Goal: Task Accomplishment & Management: Complete application form

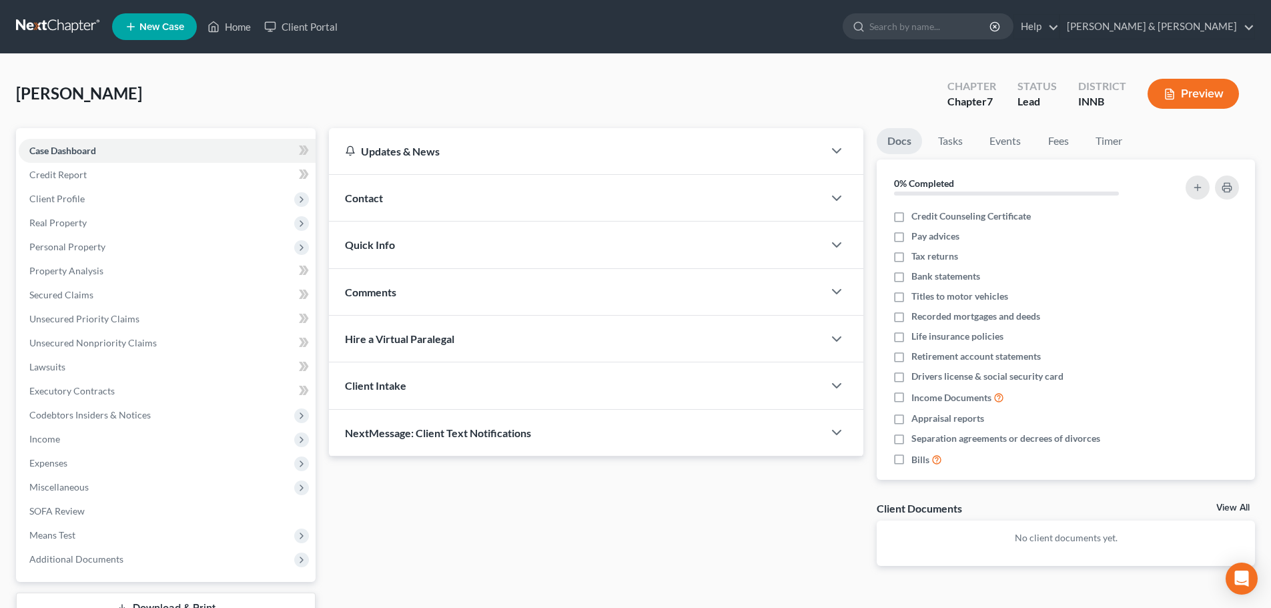
click at [71, 28] on link at bounding box center [58, 27] width 85 height 24
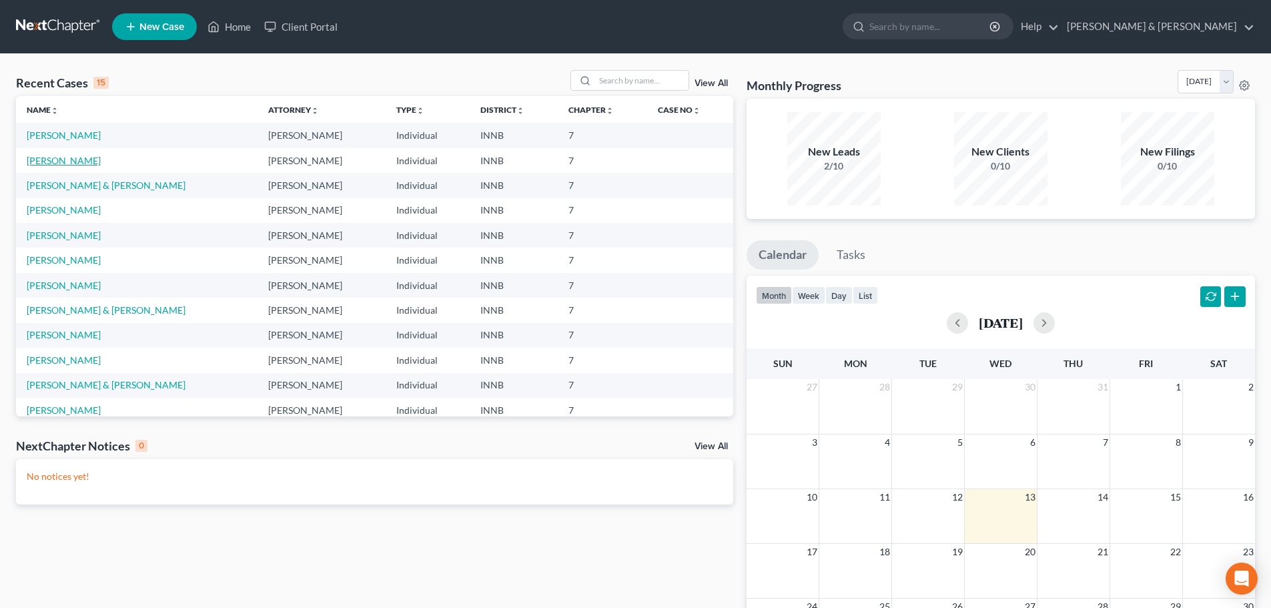
click at [51, 161] on link "[PERSON_NAME]" at bounding box center [64, 160] width 74 height 11
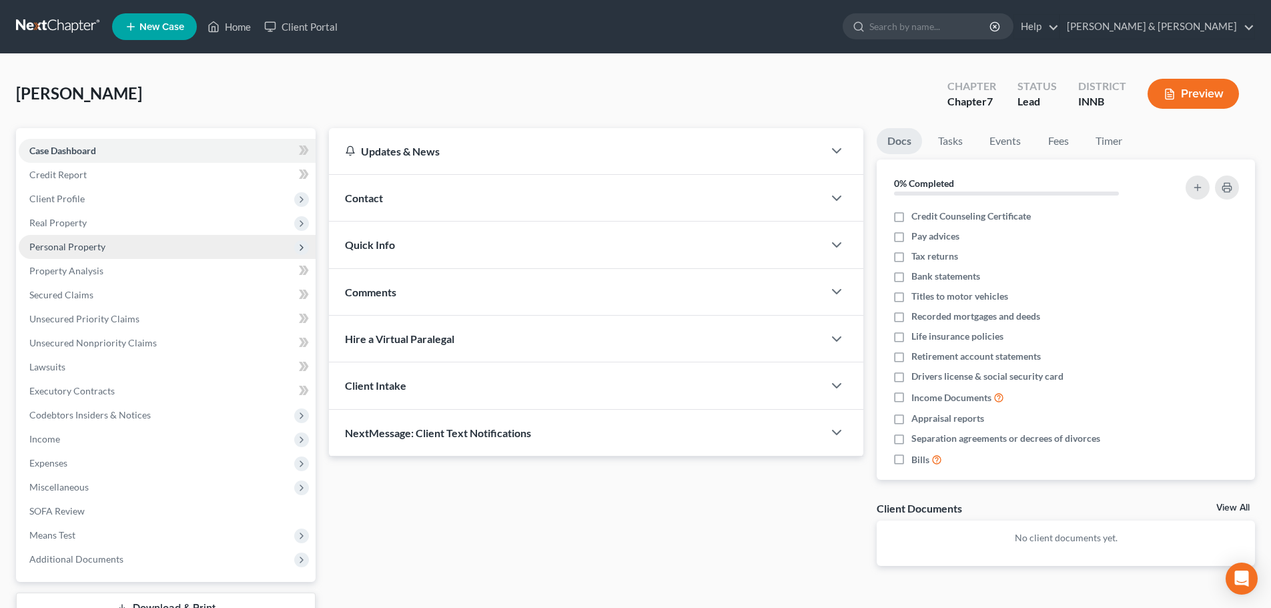
click at [59, 244] on span "Personal Property" at bounding box center [67, 246] width 76 height 11
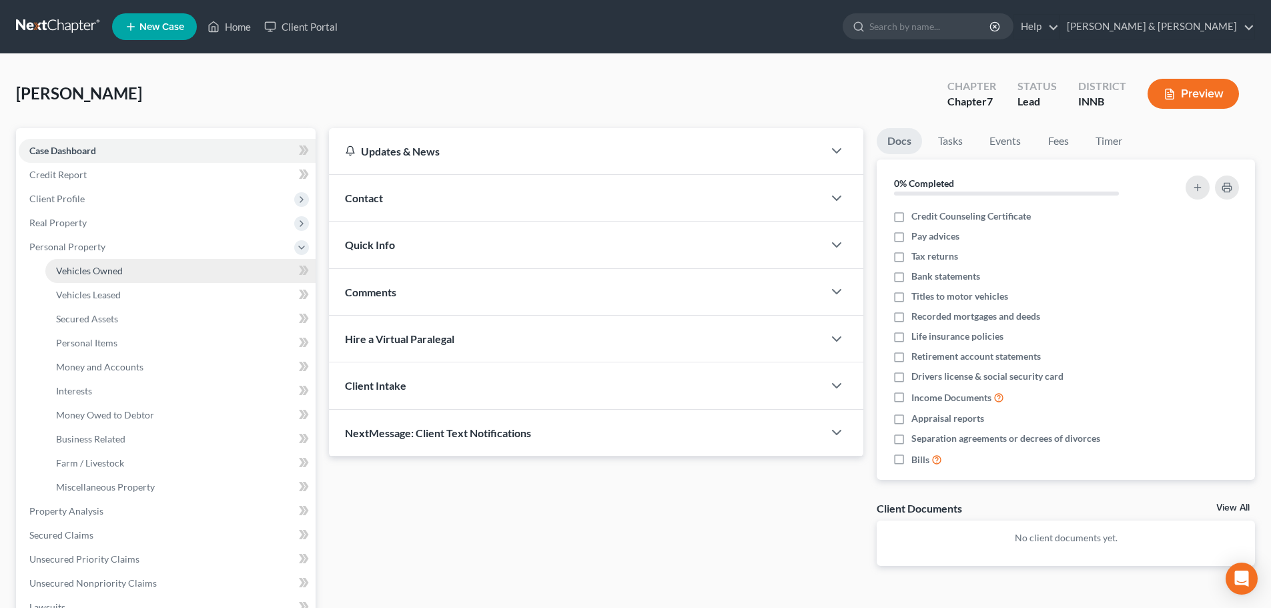
click at [69, 274] on span "Vehicles Owned" at bounding box center [89, 270] width 67 height 11
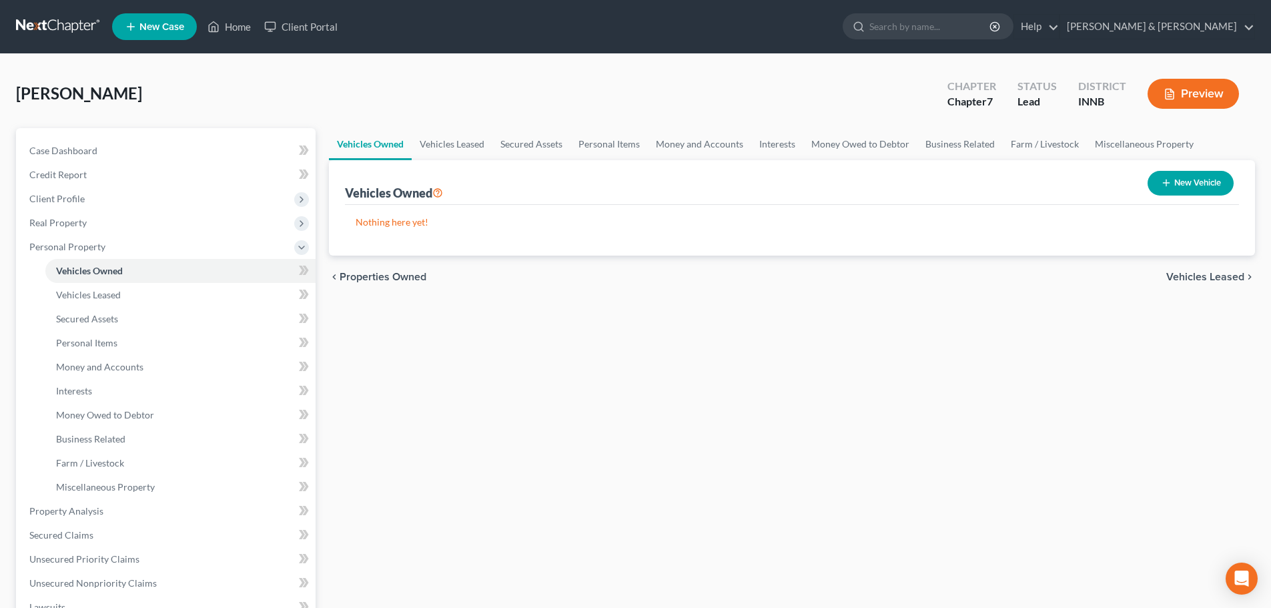
click at [1191, 177] on button "New Vehicle" at bounding box center [1191, 183] width 86 height 25
select select "0"
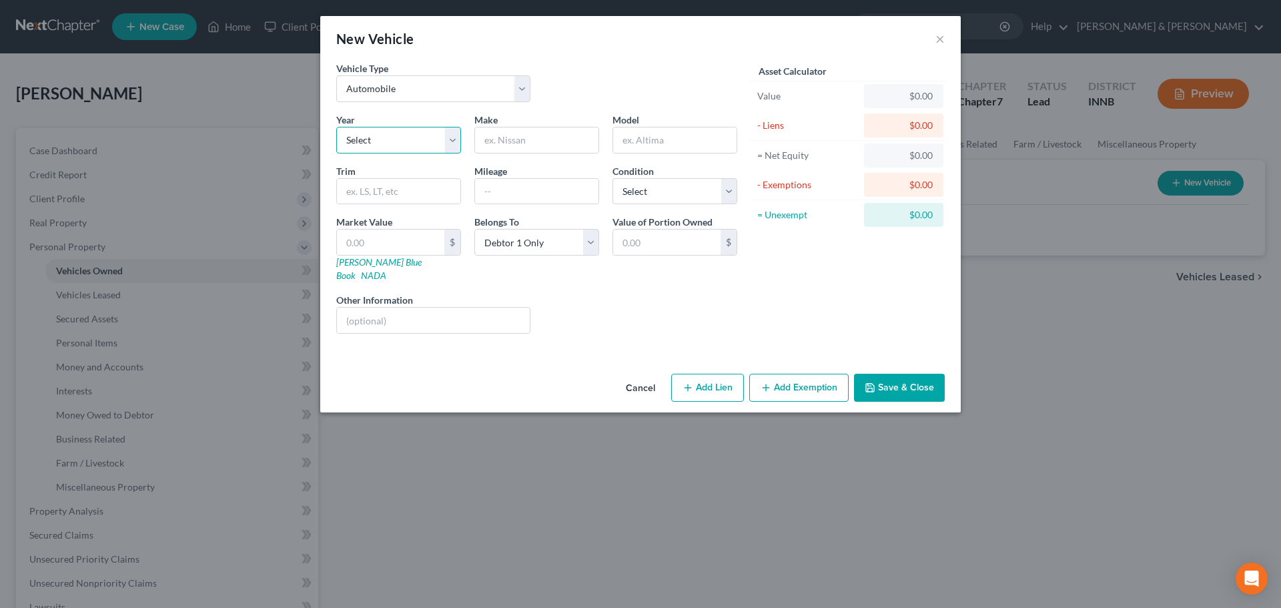
click at [348, 141] on select "Select 2026 2025 2024 2023 2022 2021 2020 2019 2018 2017 2016 2015 2014 2013 20…" at bounding box center [398, 140] width 125 height 27
select select "4"
click at [336, 127] on select "Select 2026 2025 2024 2023 2022 2021 2020 2019 2018 2017 2016 2015 2014 2013 20…" at bounding box center [398, 140] width 125 height 27
click at [525, 138] on input "text" at bounding box center [536, 139] width 123 height 25
type input "Hyundai"
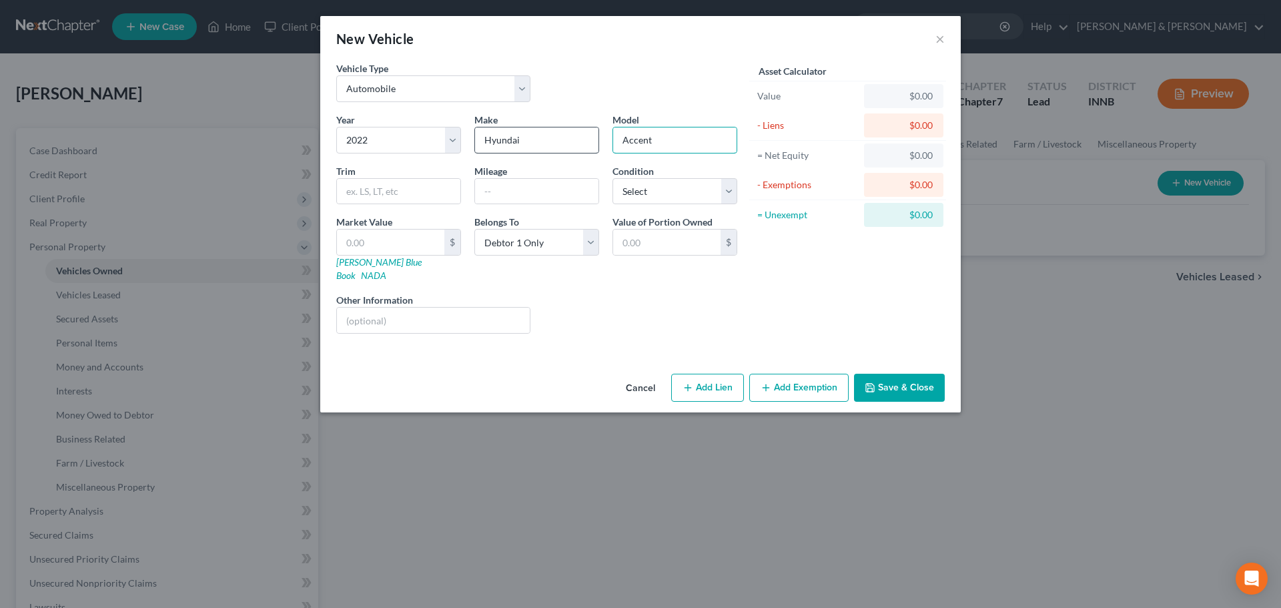
type input "Accent"
select select "2"
click at [386, 270] on link "NADA" at bounding box center [373, 275] width 25 height 11
click at [391, 243] on input "text" at bounding box center [390, 242] width 107 height 25
type input "1"
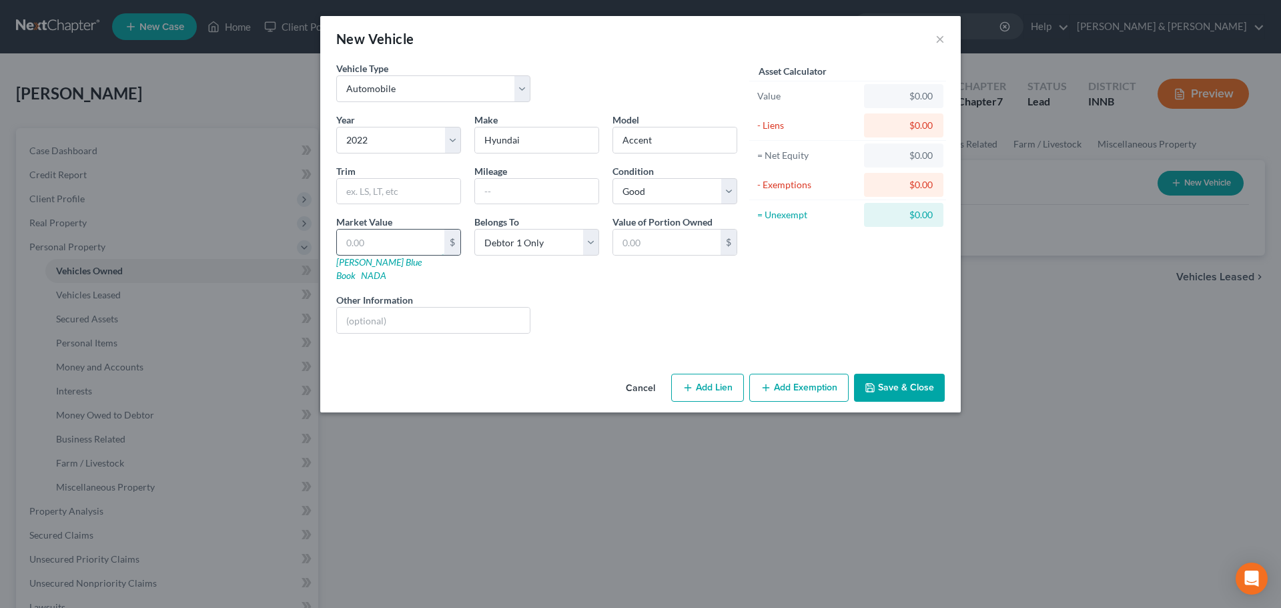
type input "1.00"
type input "11"
type input "11.00"
type input "112"
type input "112.00"
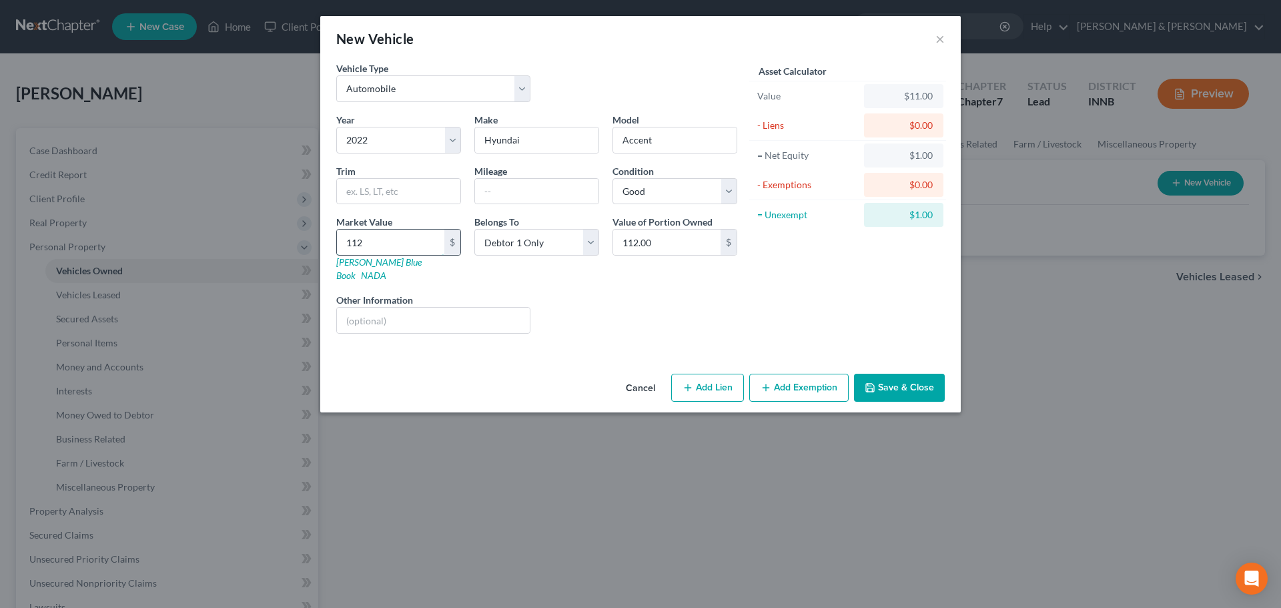
type input "1125"
type input "1,125.00"
type input "1,1250"
type input "11,250.00"
type input "11,250"
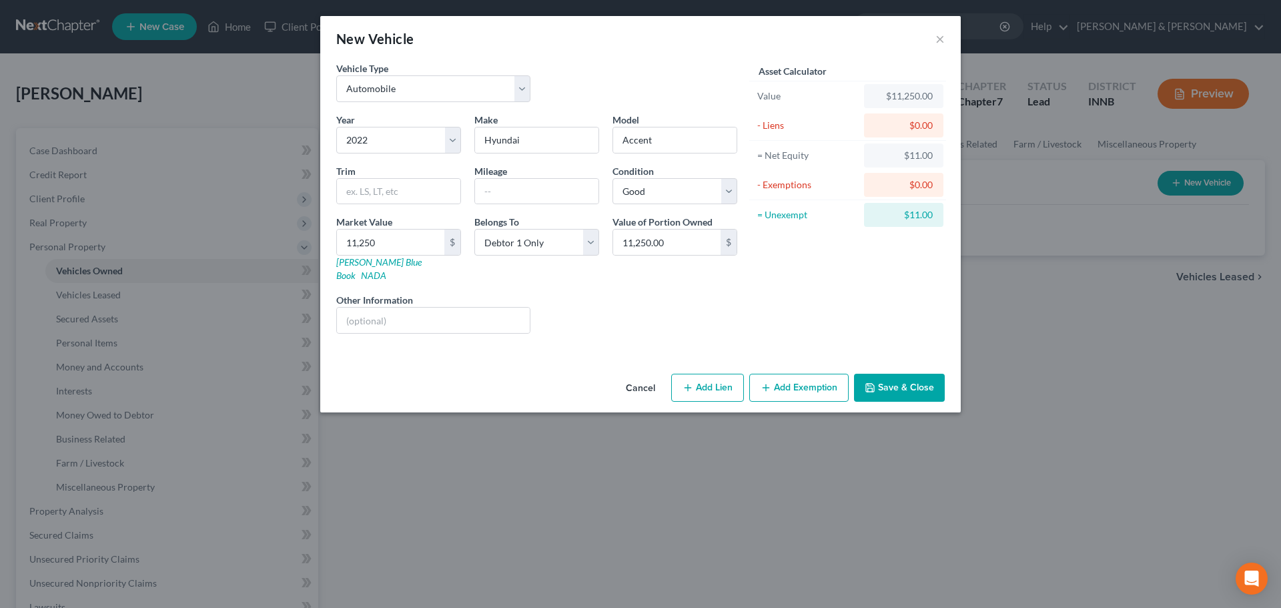
drag, startPoint x: 719, startPoint y: 368, endPoint x: 709, endPoint y: 310, distance: 59.0
click at [709, 310] on div "New Vehicle × Vehicle Type Select Automobile Truck Trailer Watercraft Aircraft …" at bounding box center [640, 214] width 641 height 396
click at [701, 374] on button "Add Lien" at bounding box center [707, 388] width 73 height 28
select select "0"
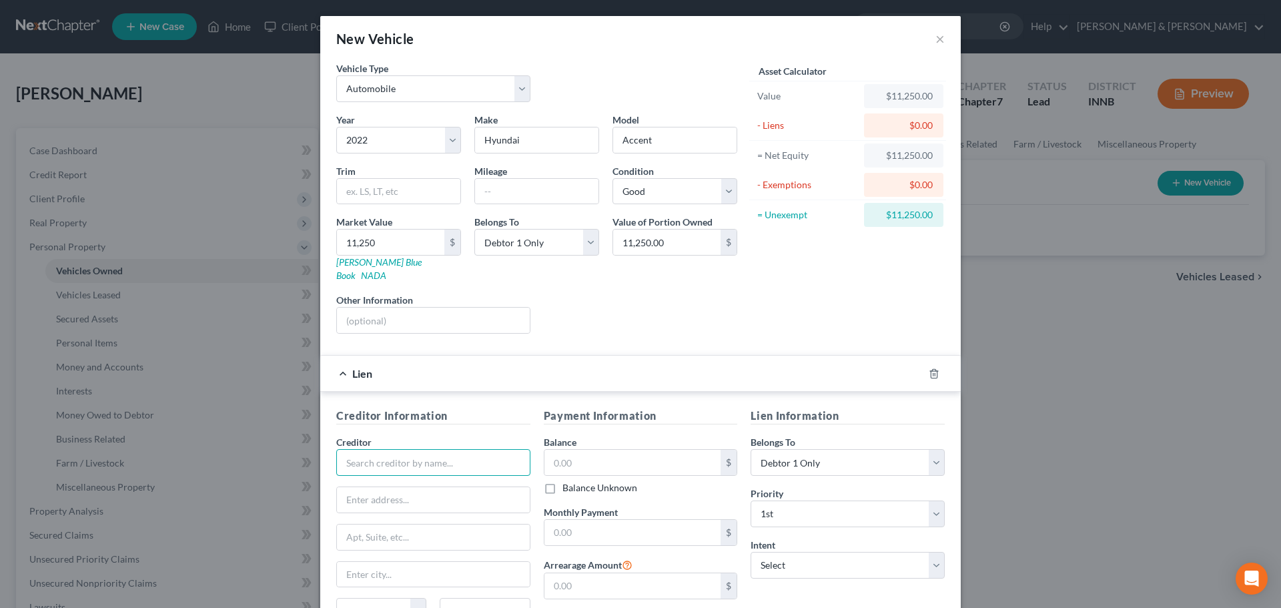
click at [391, 453] on input "text" at bounding box center [433, 462] width 194 height 27
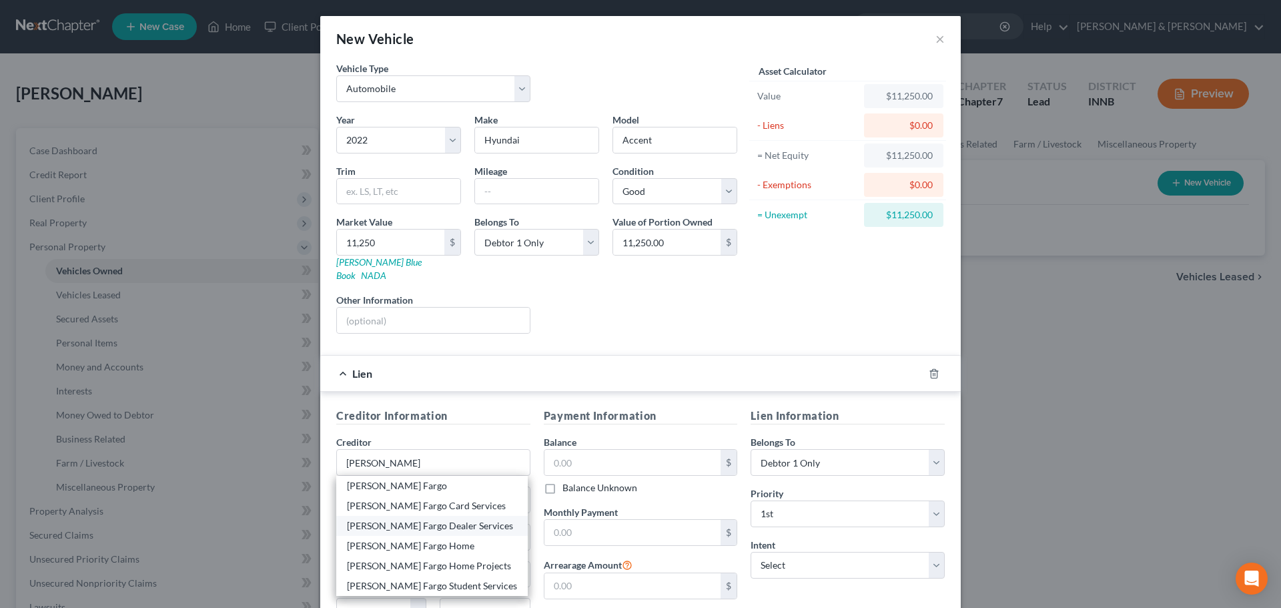
click at [399, 519] on div "Wells Fargo Dealer Services" at bounding box center [432, 525] width 170 height 13
type input "Wells Fargo Dealer Services"
type input "PO Box 25341"
type input "Santa Ana"
select select "4"
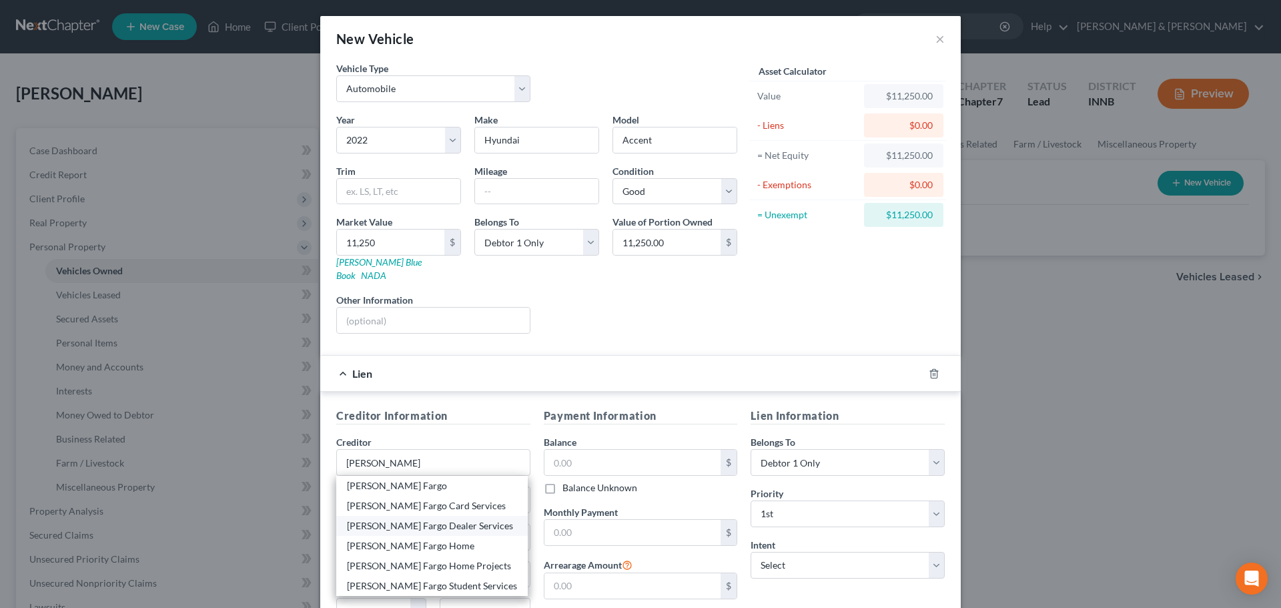
type input "92799"
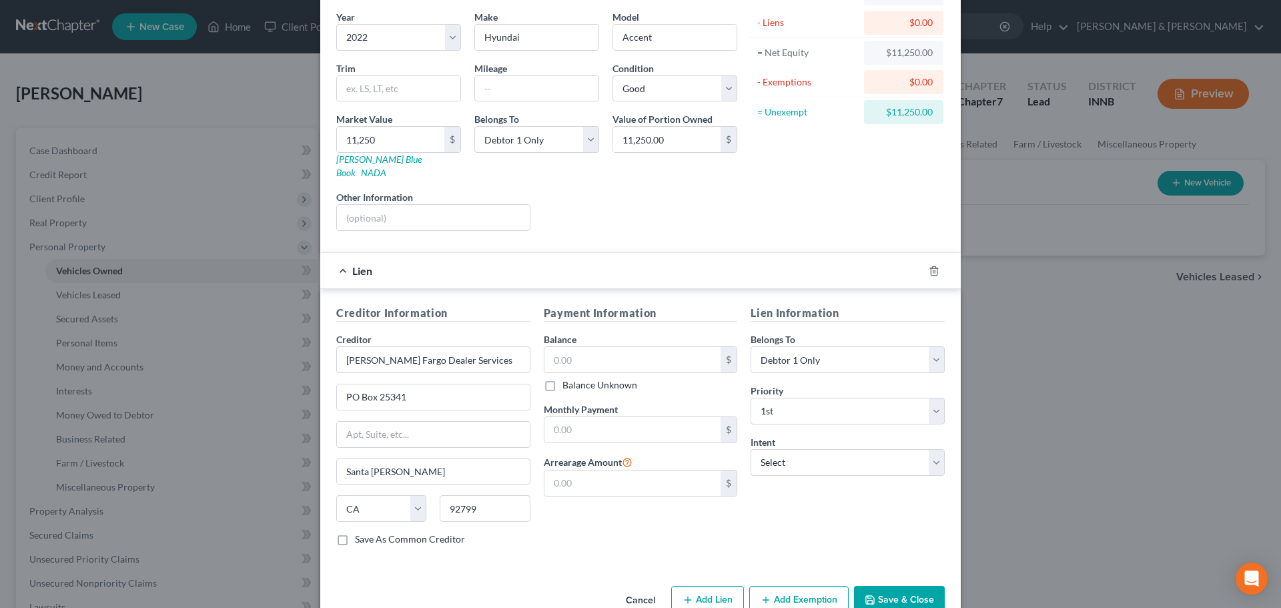
scroll to position [122, 0]
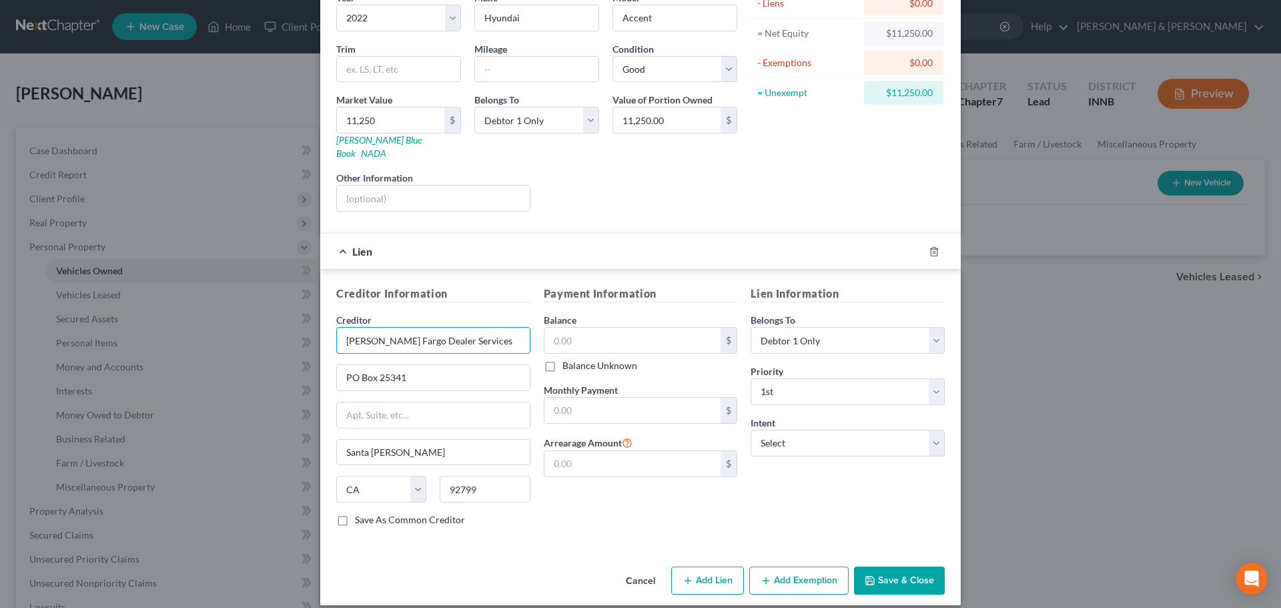
drag, startPoint x: 466, startPoint y: 330, endPoint x: 390, endPoint y: 330, distance: 76.1
click at [390, 330] on input "Wells Fargo Dealer Services" at bounding box center [433, 340] width 194 height 27
type input "Wells Fargo Auto"
type input "PO Box 71092"
type input "28272"
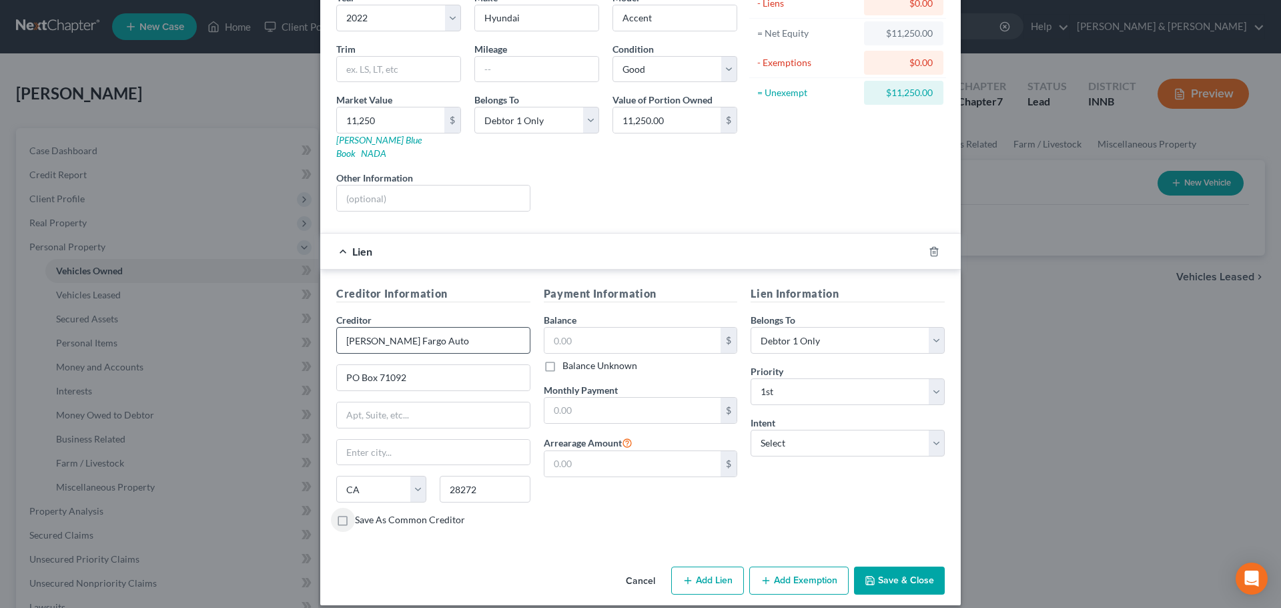
type input "Charlotte"
select select "28"
type input "12,119"
click at [817, 430] on select "Select Surrender Redeem Reaffirm Avoid Other" at bounding box center [848, 443] width 194 height 27
select select "0"
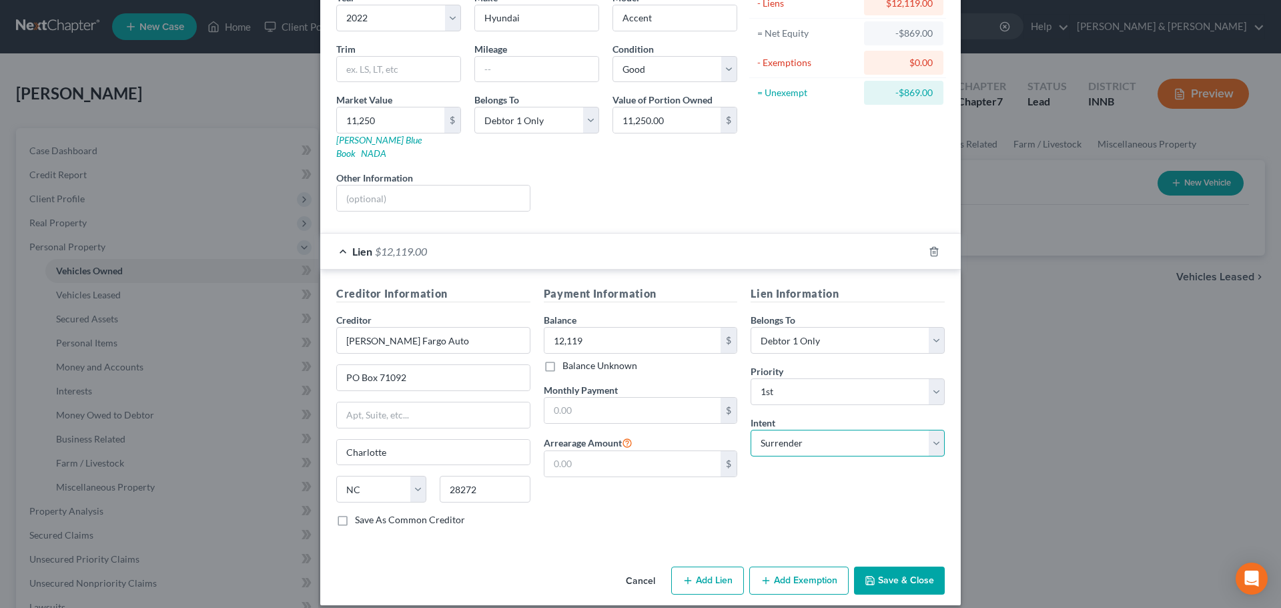
click at [751, 430] on select "Select Surrender Redeem Reaffirm Avoid Other" at bounding box center [848, 443] width 194 height 27
click at [872, 567] on button "Save & Close" at bounding box center [899, 581] width 91 height 28
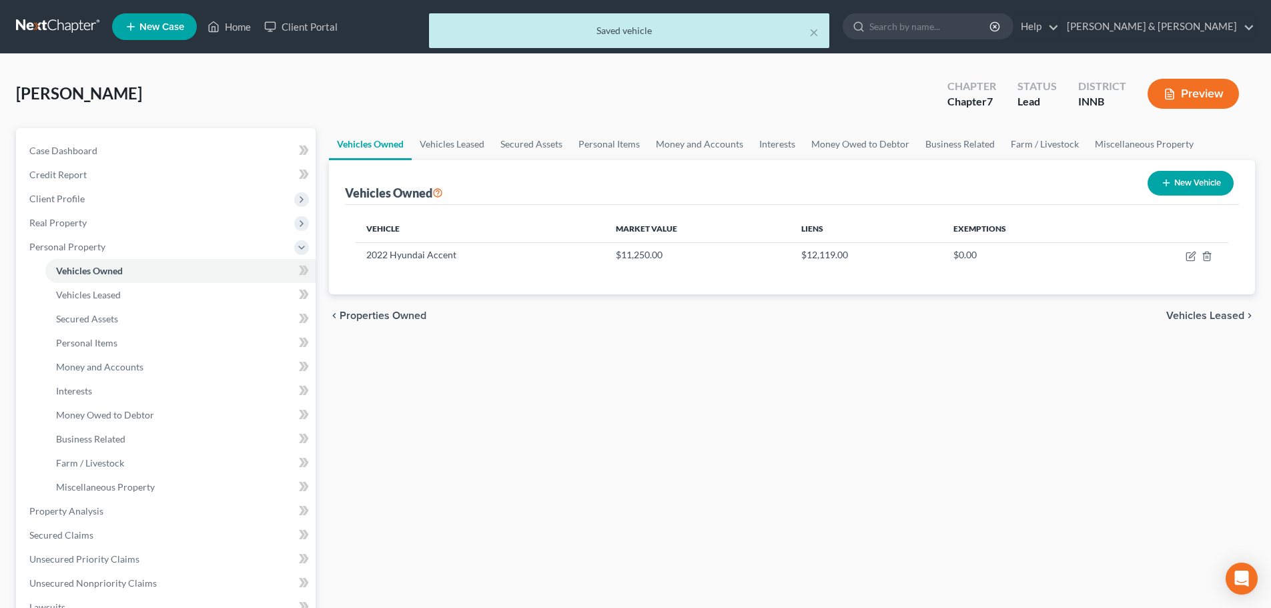
click at [1227, 318] on span "Vehicles Leased" at bounding box center [1205, 315] width 78 height 11
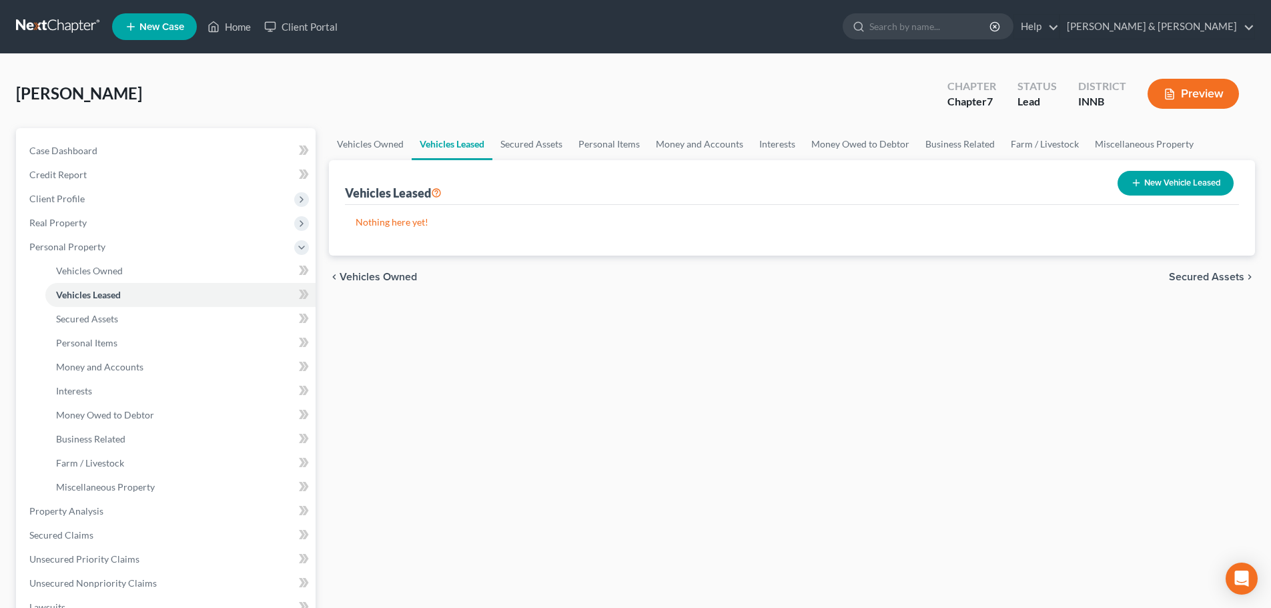
click at [1154, 182] on button "New Vehicle Leased" at bounding box center [1176, 183] width 116 height 25
select select "0"
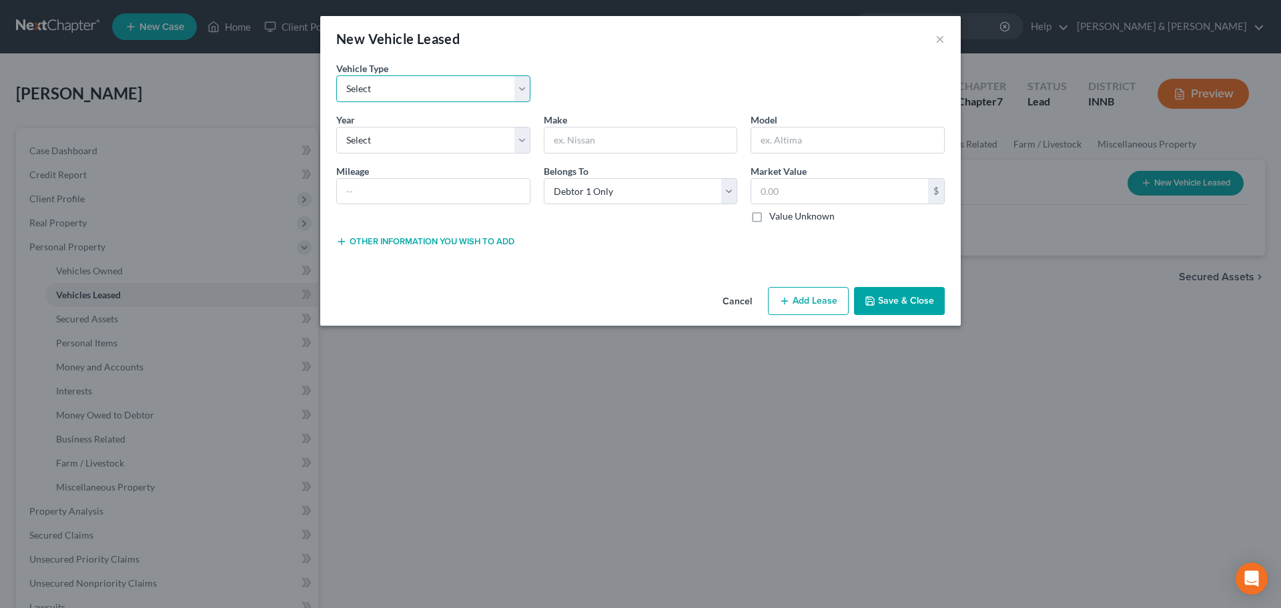
click at [396, 89] on select "Select Automobile Truck Trailer Watercraft Aircraft Motor Home Atv Other Vehicle" at bounding box center [433, 88] width 194 height 27
select select "0"
click at [336, 75] on select "Select Automobile Truck Trailer Watercraft Aircraft Motor Home Atv Other Vehicle" at bounding box center [433, 88] width 194 height 27
click at [372, 141] on select "Select 2026 2025 2024 2023 2022 2021 2020 2019 2018 2017 2016 2015 2014 2013 20…" at bounding box center [433, 140] width 194 height 27
select select "3"
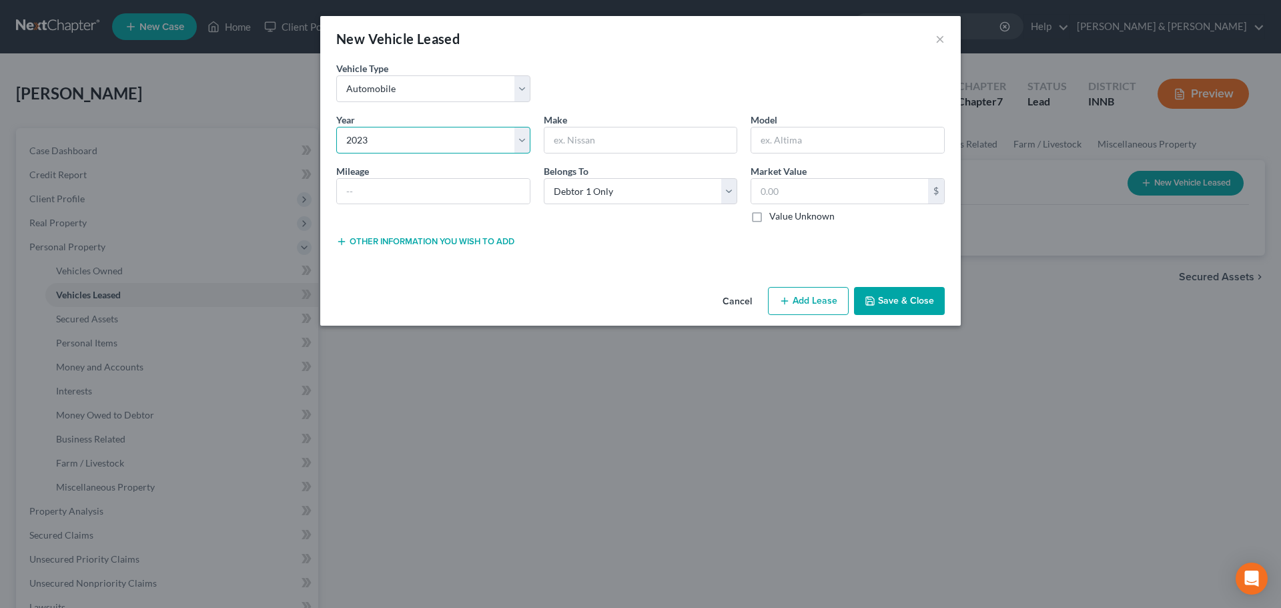
click at [336, 127] on select "Select 2026 2025 2024 2023 2022 2021 2020 2019 2018 2017 2016 2015 2014 2013 20…" at bounding box center [433, 140] width 194 height 27
click at [563, 135] on input "text" at bounding box center [640, 139] width 193 height 25
type input "Honda"
type input "CRV"
type input "20500"
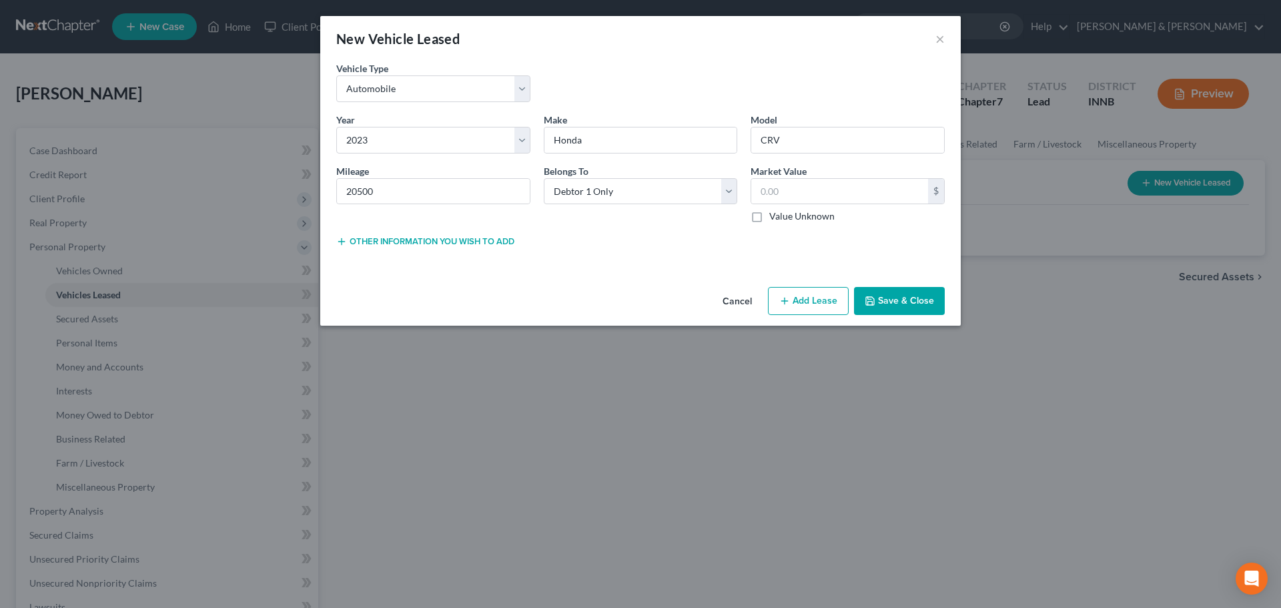
click at [811, 303] on button "Add Lease" at bounding box center [808, 301] width 81 height 28
select select "0"
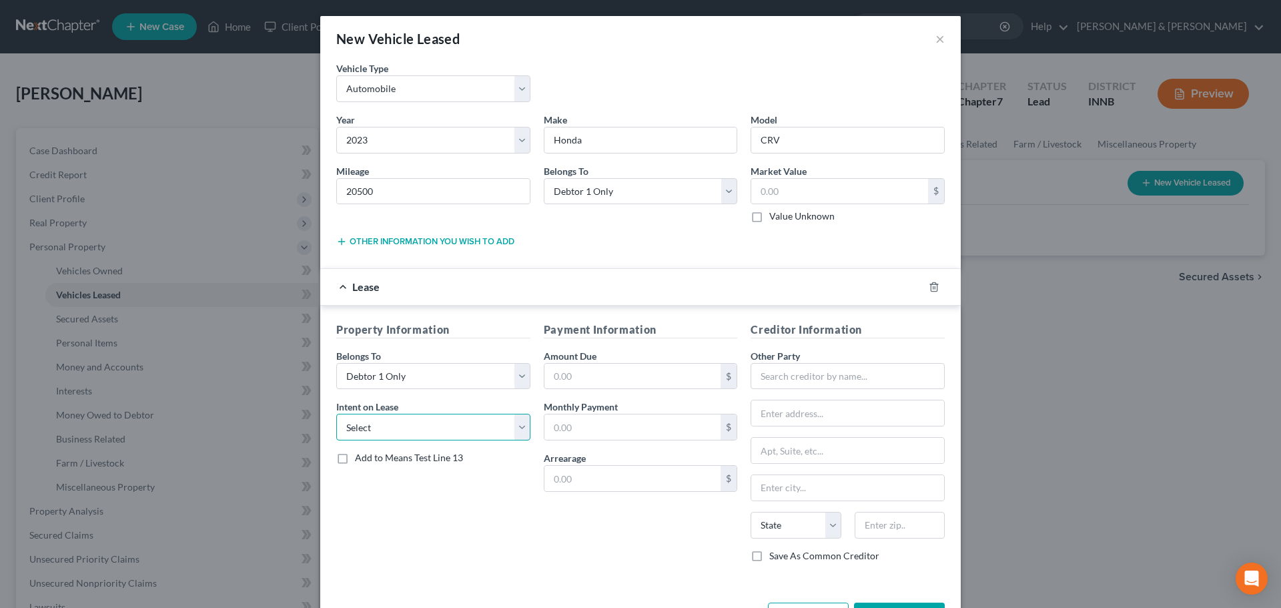
click at [392, 434] on select "Select None Assume Reject" at bounding box center [433, 427] width 194 height 27
select select "1"
click at [336, 414] on select "Select None Assume Reject" at bounding box center [433, 427] width 194 height 27
click at [581, 369] on input "text" at bounding box center [632, 376] width 177 height 25
type input "513"
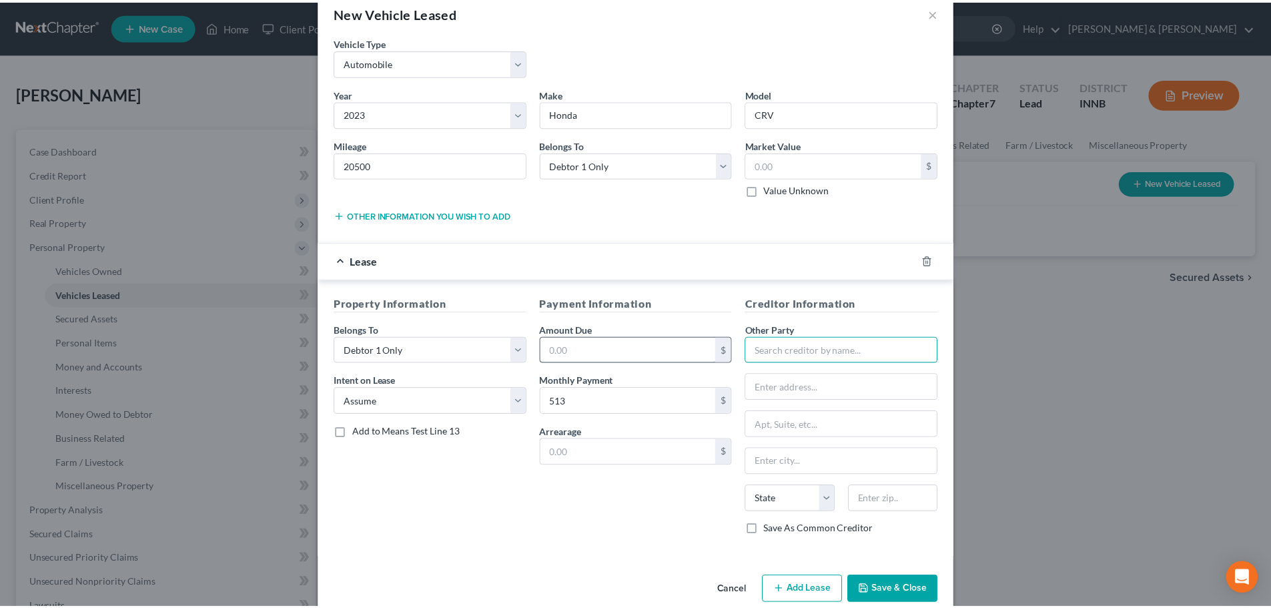
scroll to position [49, 0]
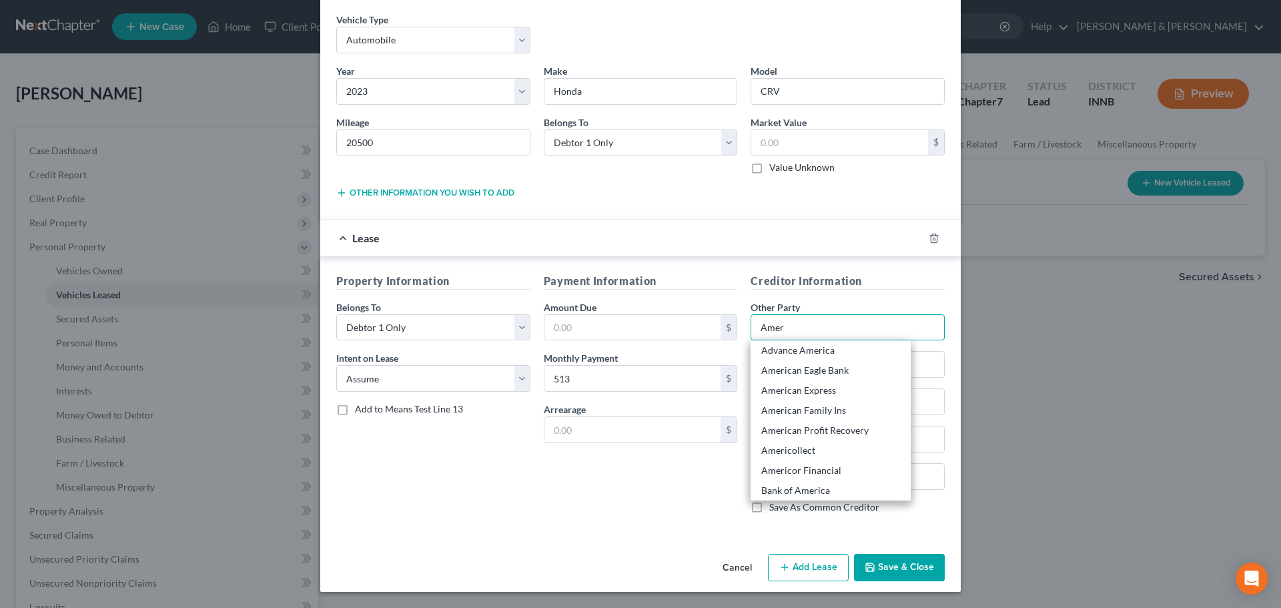
click at [789, 326] on input "Amer" at bounding box center [848, 327] width 194 height 27
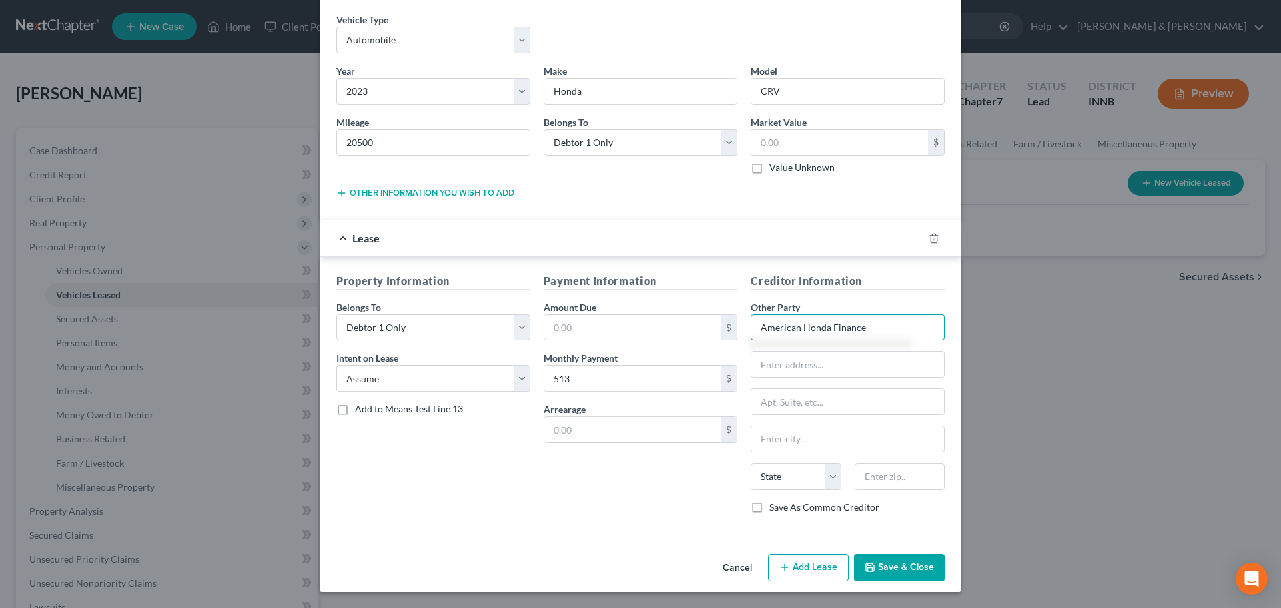
type input "American Honda Finance"
type input "3625 West Royal Ln, Ste 100"
type input "75063"
type input "Irving"
select select "45"
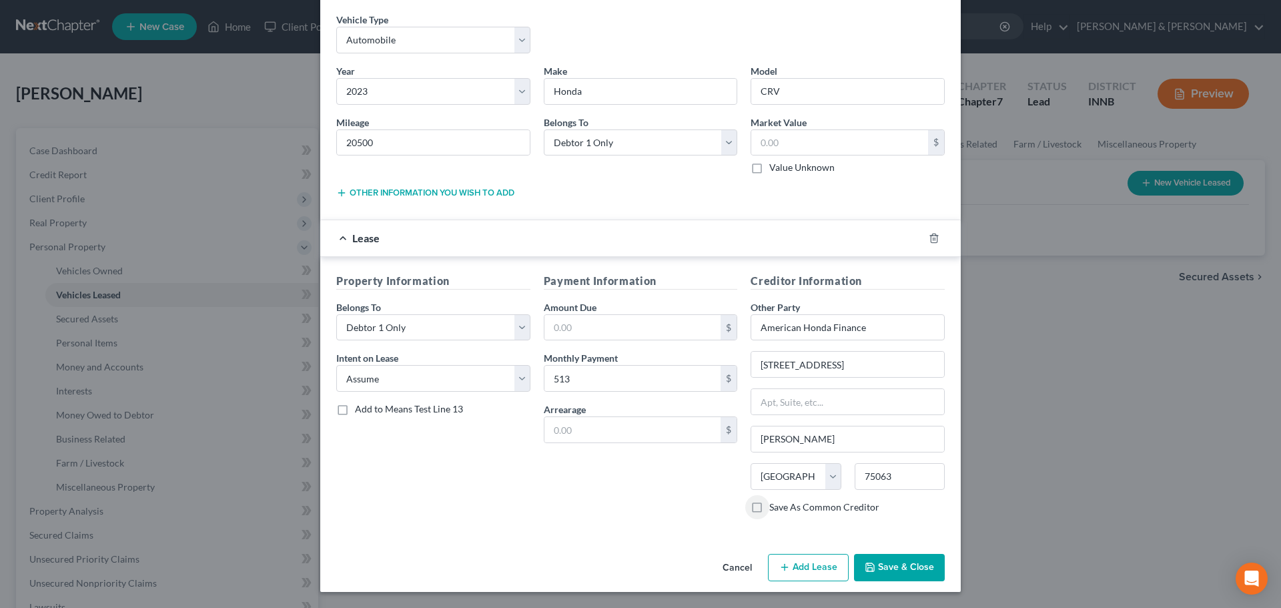
click at [924, 575] on button "Save & Close" at bounding box center [899, 568] width 91 height 28
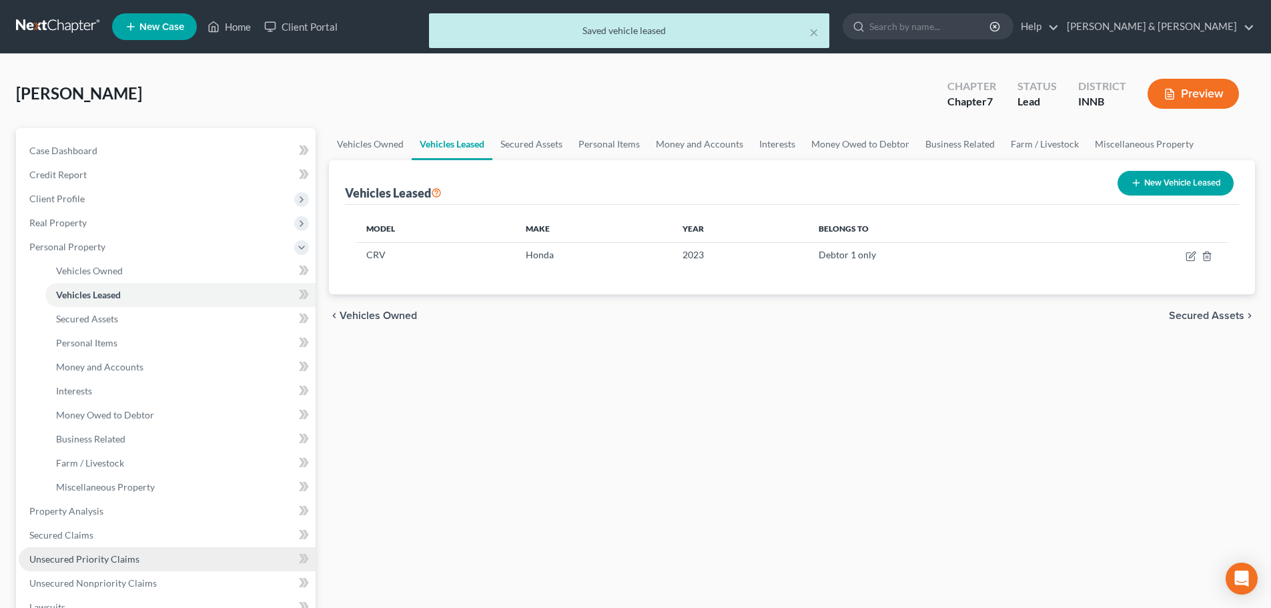
click at [71, 562] on span "Unsecured Priority Claims" at bounding box center [84, 558] width 110 height 11
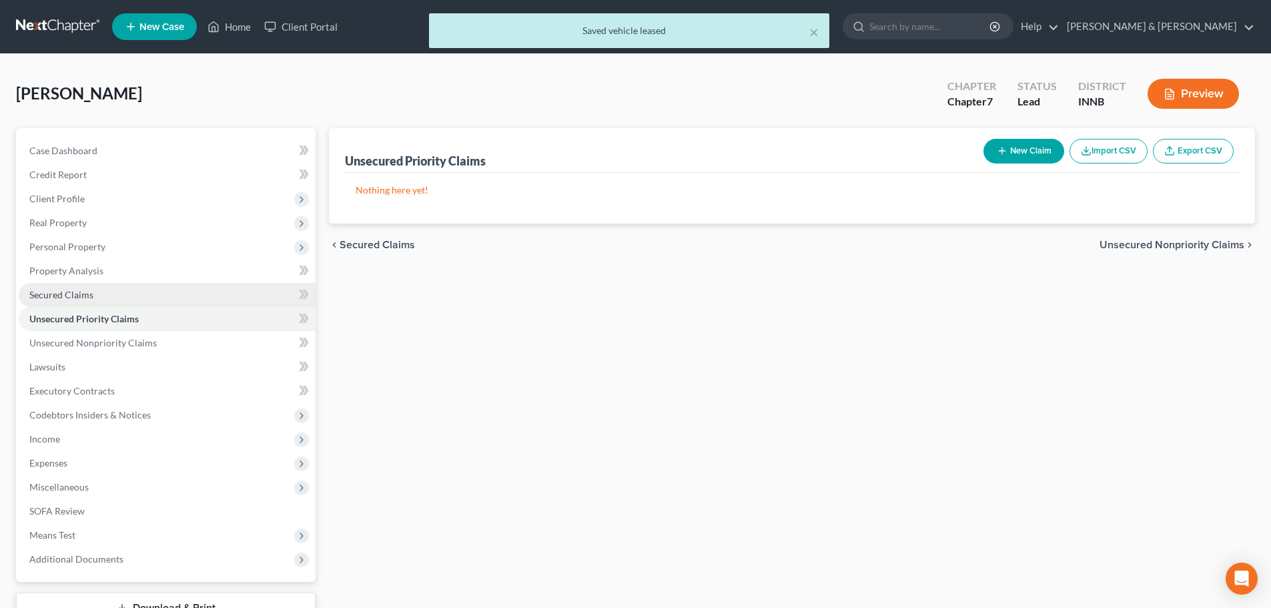
click at [65, 296] on span "Secured Claims" at bounding box center [61, 294] width 64 height 11
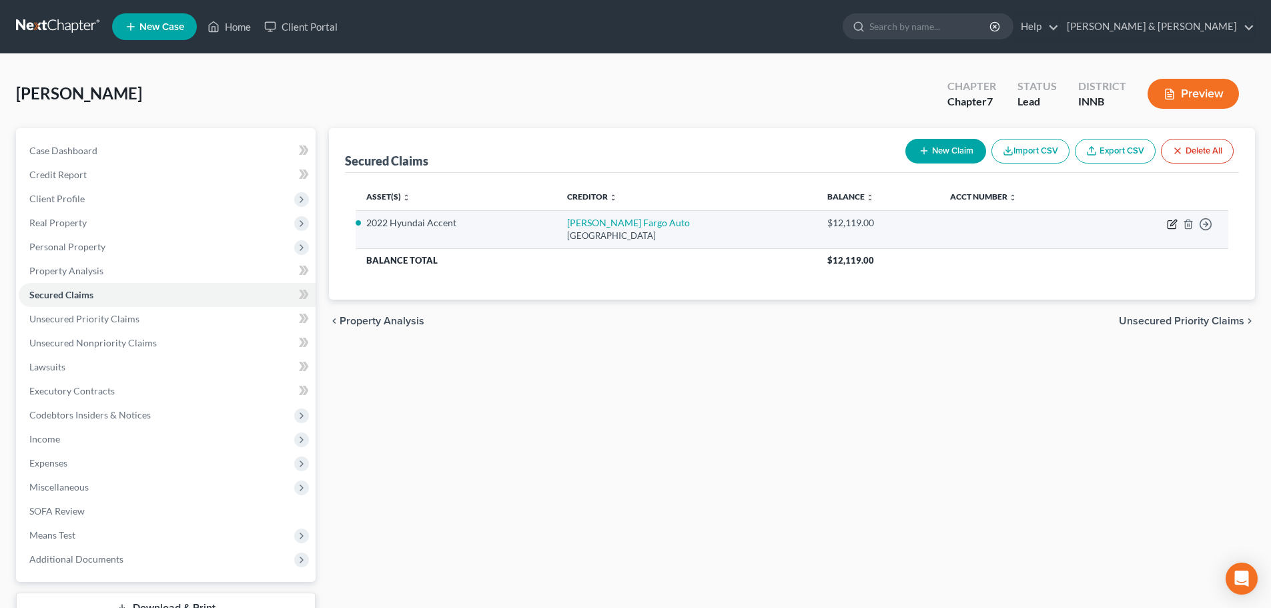
click at [1173, 226] on icon "button" at bounding box center [1172, 224] width 11 height 11
select select "28"
select select "0"
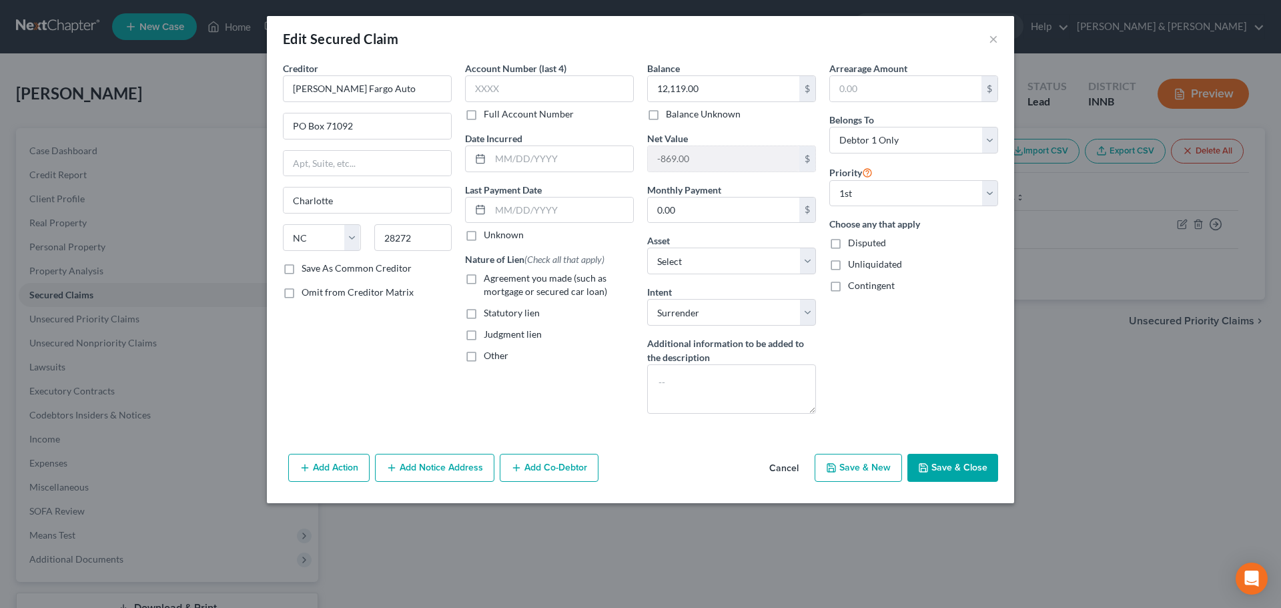
click at [484, 278] on label "Agreement you made (such as mortgage or secured car loan)" at bounding box center [559, 285] width 150 height 27
click at [489, 278] on input "Agreement you made (such as mortgage or secured car loan)" at bounding box center [493, 276] width 9 height 9
checkbox input "true"
click at [964, 462] on button "Save & Close" at bounding box center [952, 468] width 91 height 28
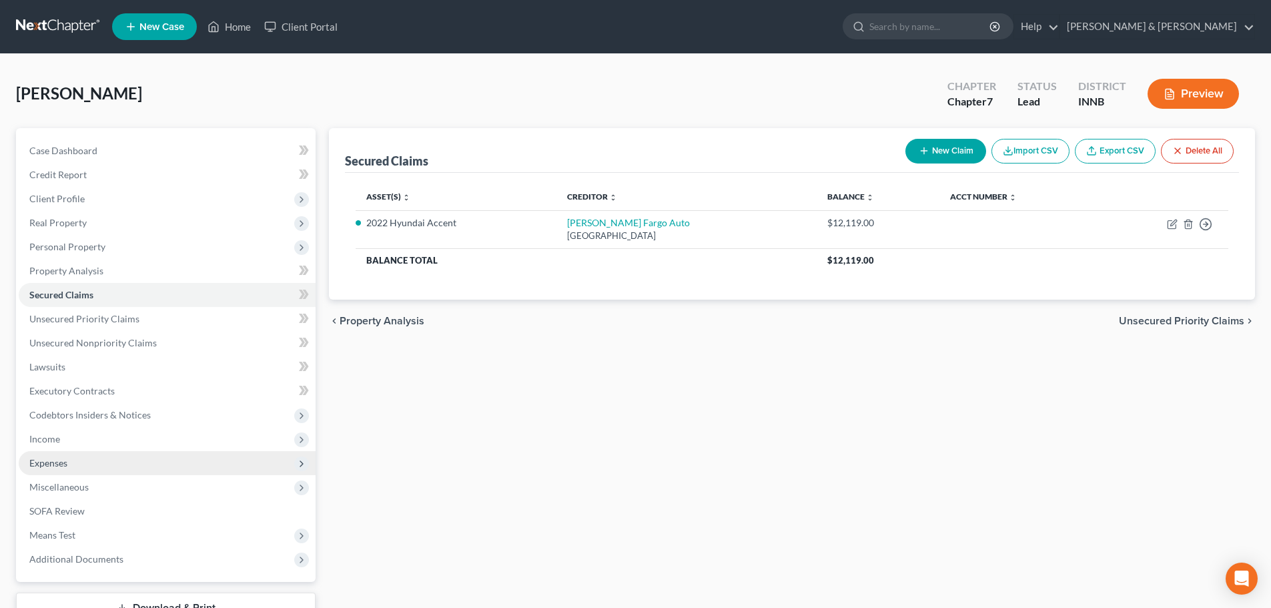
click at [53, 468] on span "Expenses" at bounding box center [167, 463] width 297 height 24
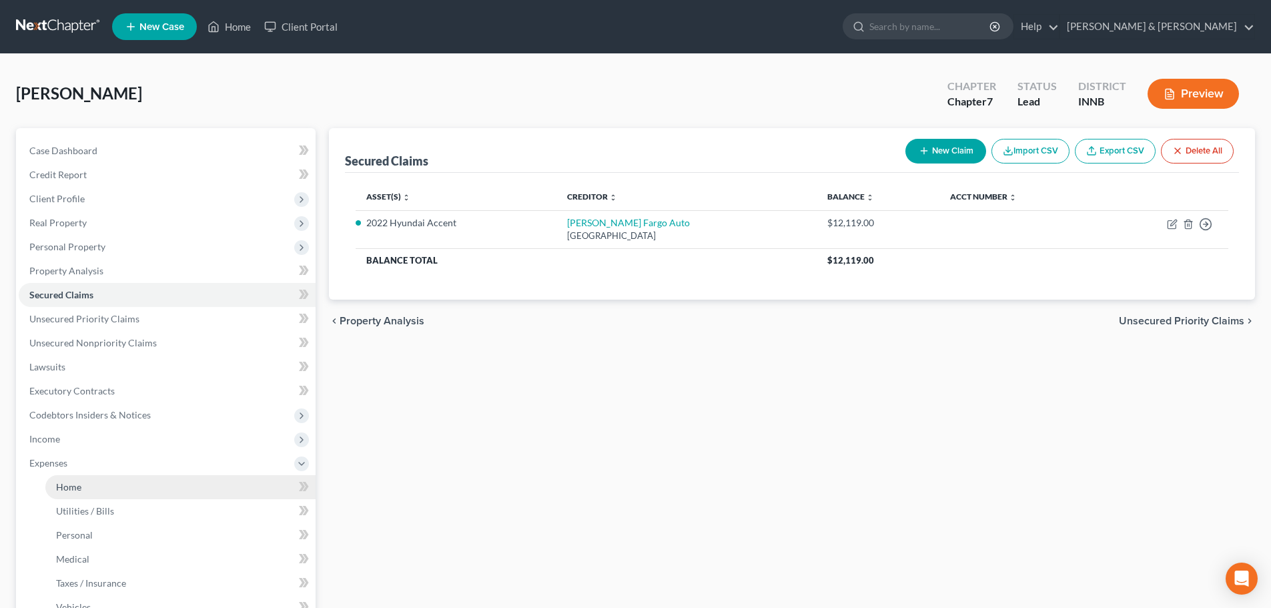
click at [70, 486] on span "Home" at bounding box center [68, 486] width 25 height 11
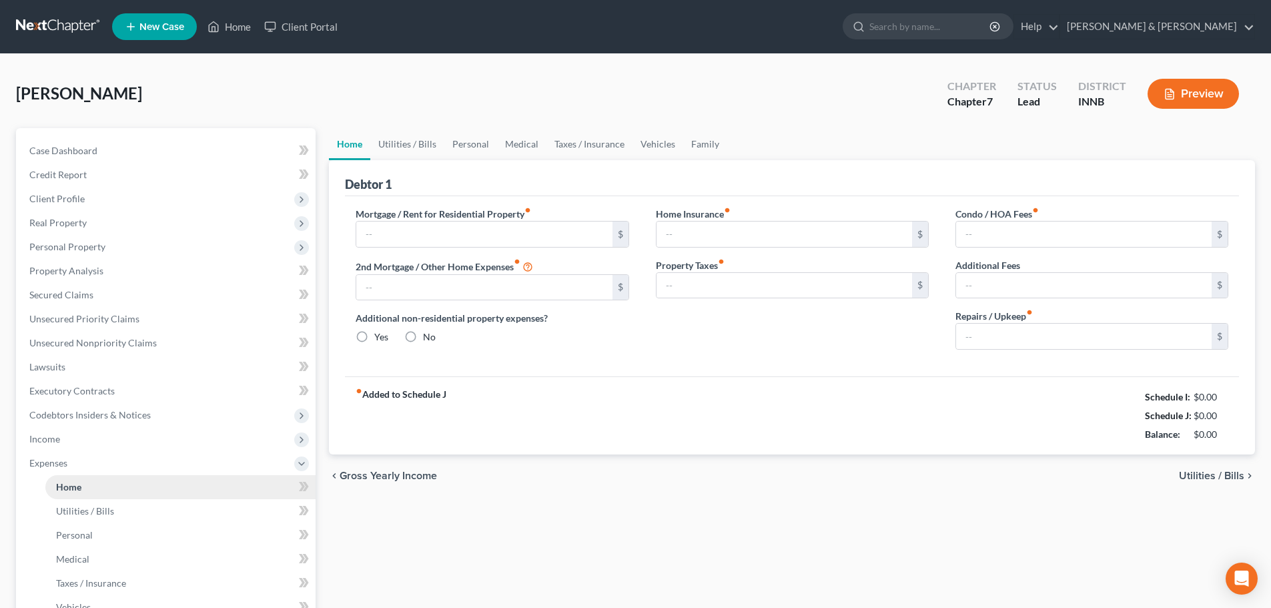
type input "858.00"
type input "0.00"
radio input "true"
type input "0.00"
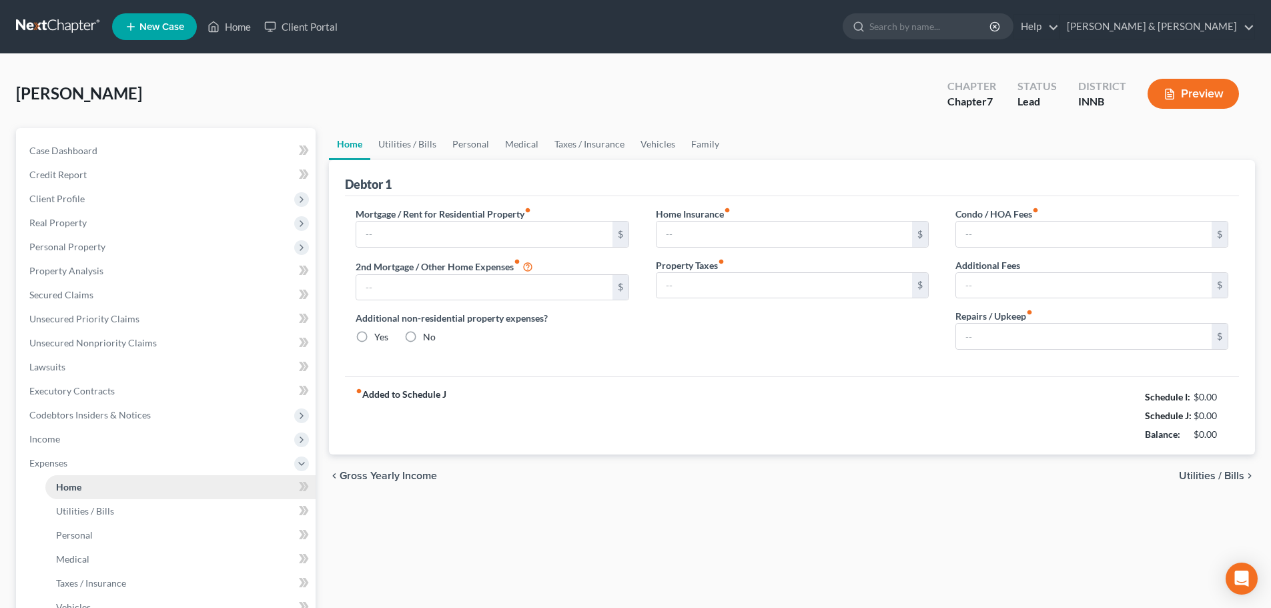
type input "0.00"
click at [1213, 480] on span "Utilities / Bills" at bounding box center [1211, 475] width 65 height 11
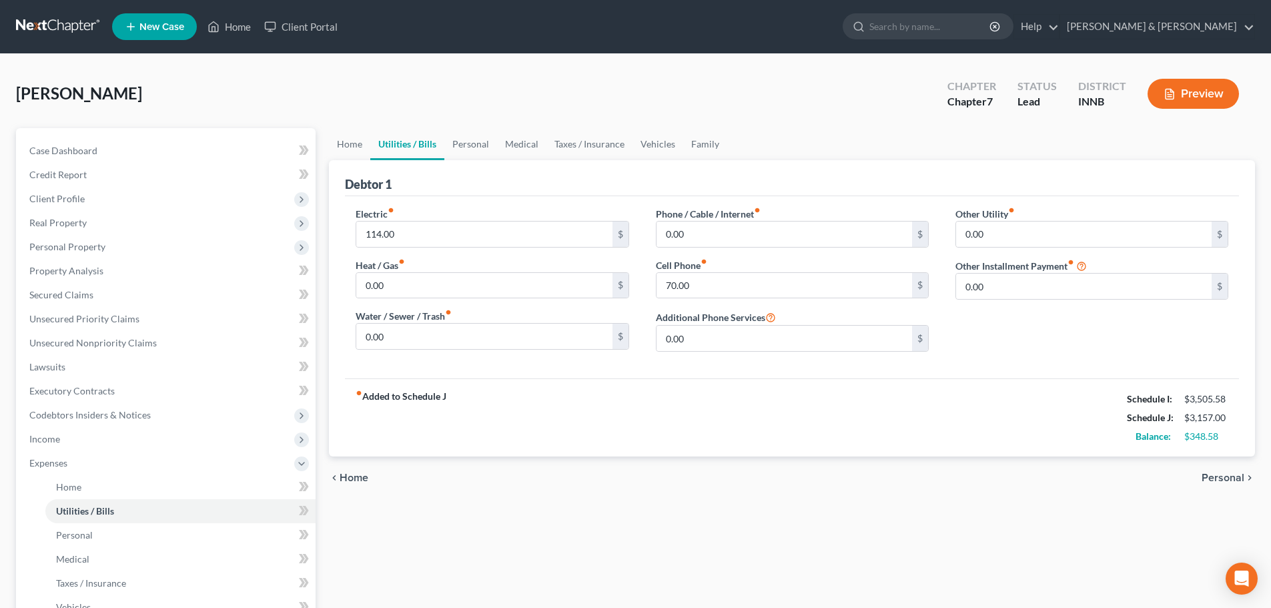
click at [1213, 480] on span "Personal" at bounding box center [1223, 477] width 43 height 11
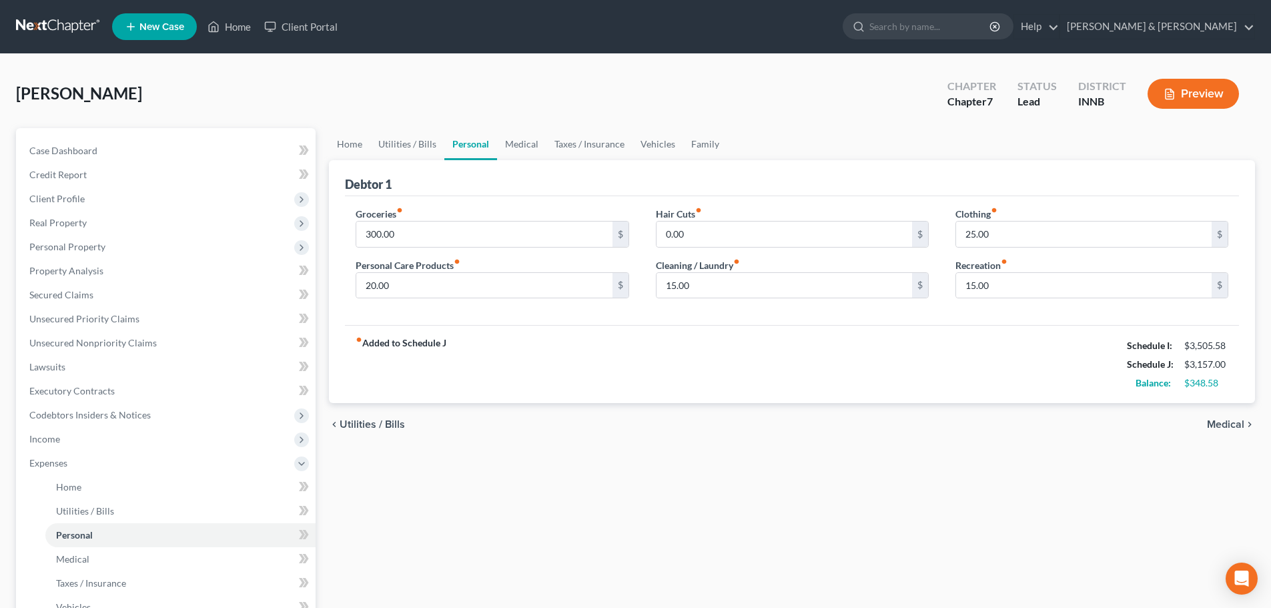
click at [1213, 480] on div "Home Utilities / Bills Personal Medical Taxes / Insurance Vehicles Family Debto…" at bounding box center [792, 477] width 940 height 699
click at [1213, 424] on span "Medical" at bounding box center [1225, 424] width 37 height 11
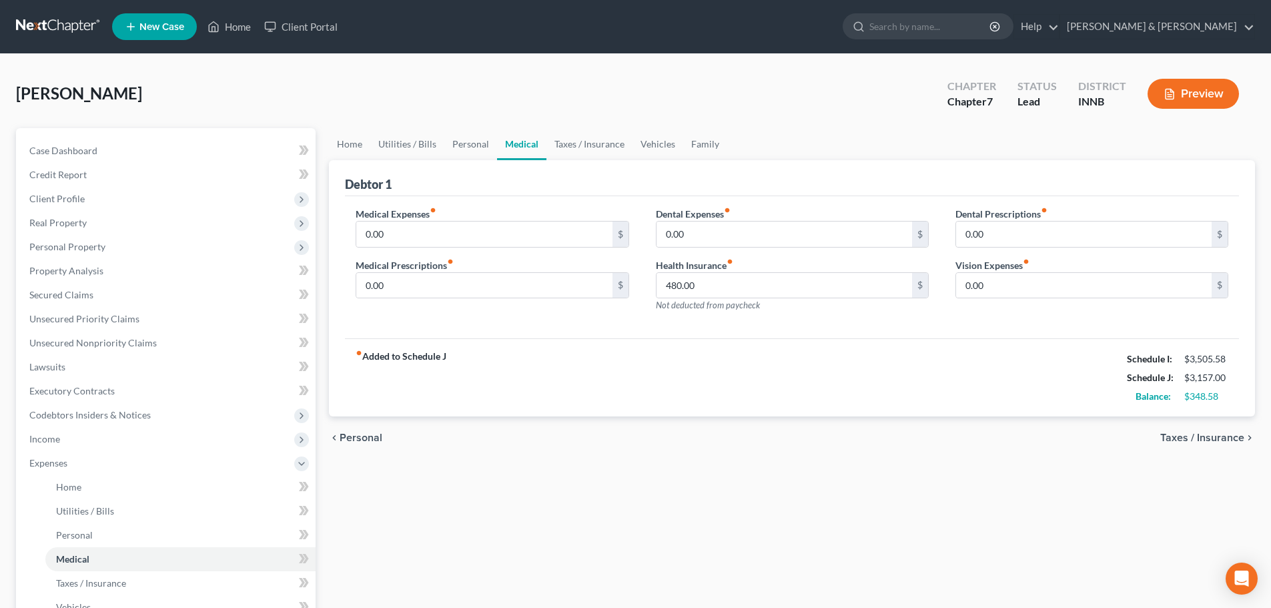
click at [1220, 441] on span "Taxes / Insurance" at bounding box center [1202, 437] width 84 height 11
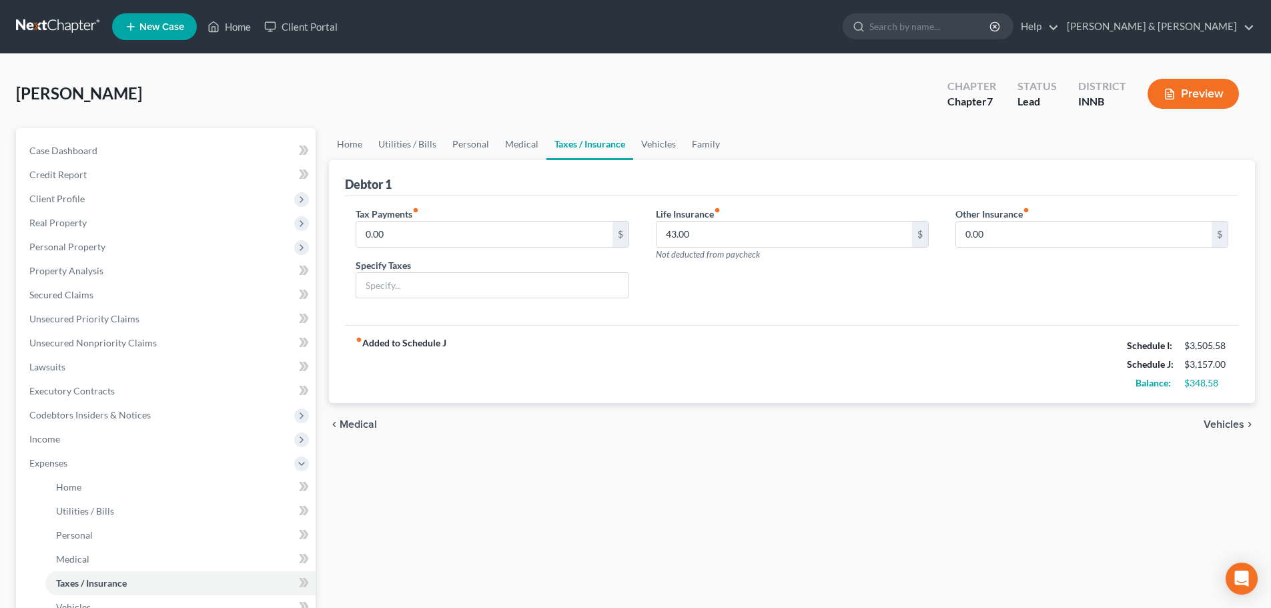
click at [1220, 441] on div "chevron_left Medical Vehicles chevron_right" at bounding box center [792, 424] width 926 height 43
click at [1216, 422] on span "Vehicles" at bounding box center [1224, 424] width 41 height 11
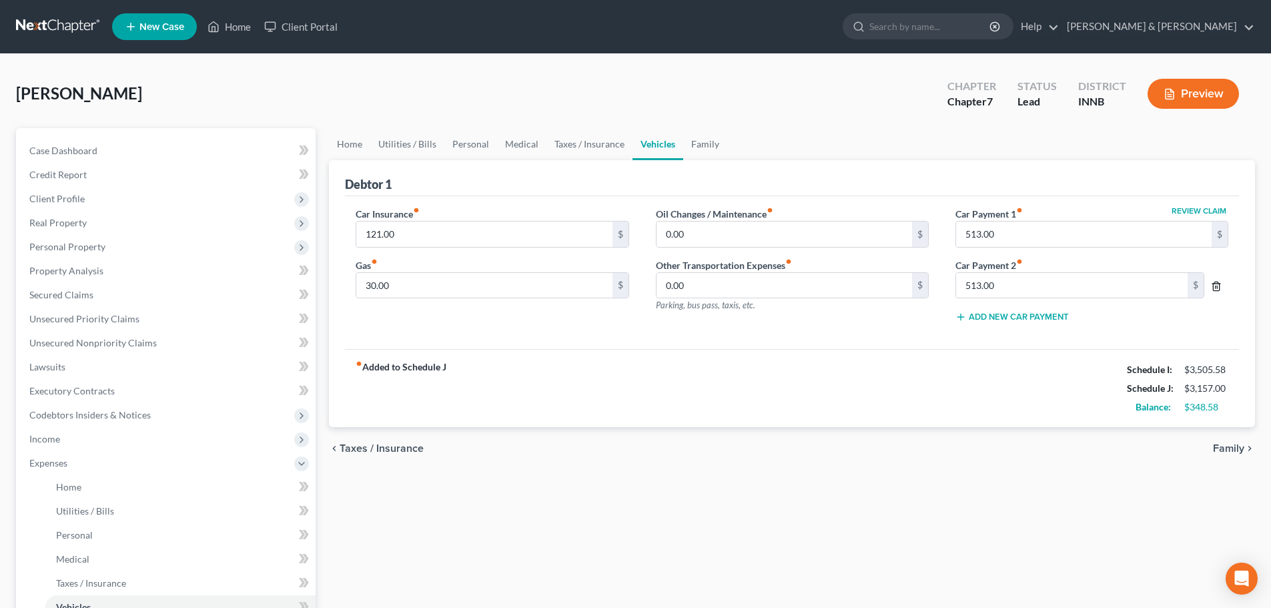
click at [1212, 286] on icon "button" at bounding box center [1216, 286] width 11 height 11
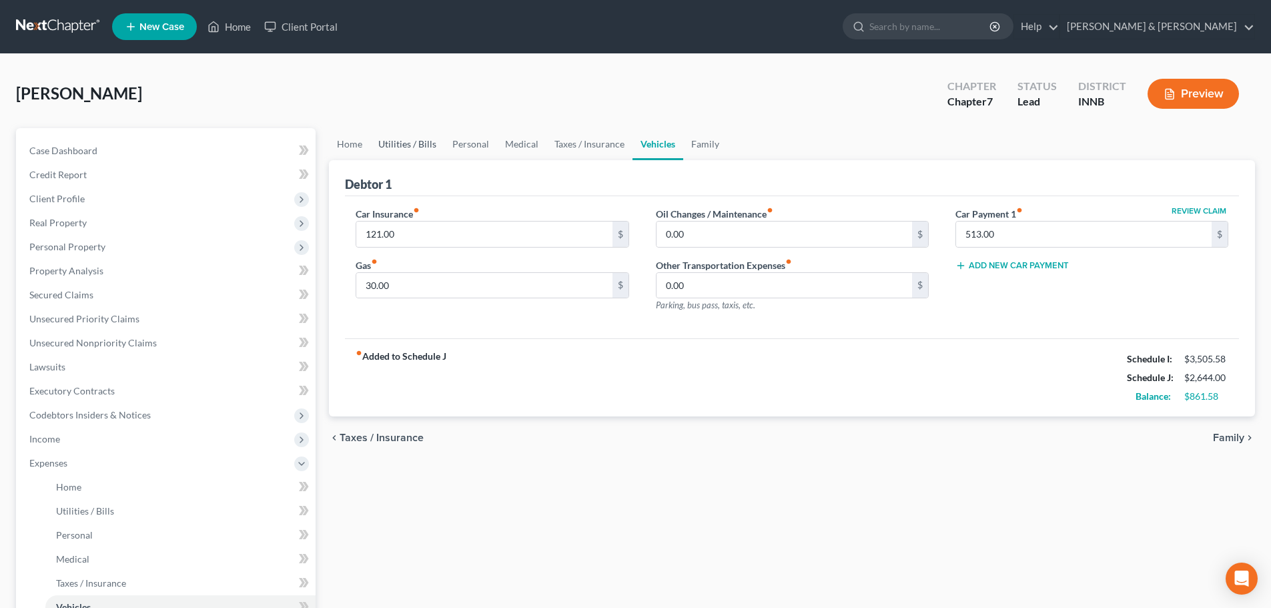
click at [402, 144] on link "Utilities / Bills" at bounding box center [407, 144] width 74 height 32
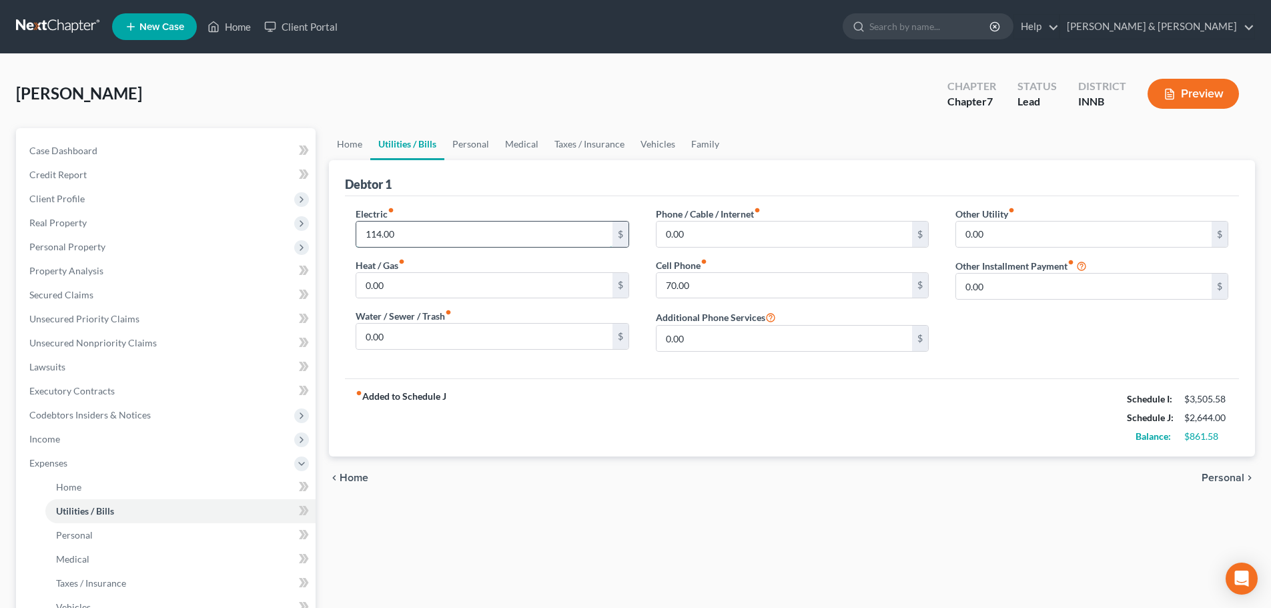
click at [368, 232] on input "114.00" at bounding box center [484, 234] width 256 height 25
click at [371, 235] on input "114.00" at bounding box center [484, 234] width 256 height 25
type input "154.00"
click at [411, 284] on input "0.00" at bounding box center [484, 285] width 256 height 25
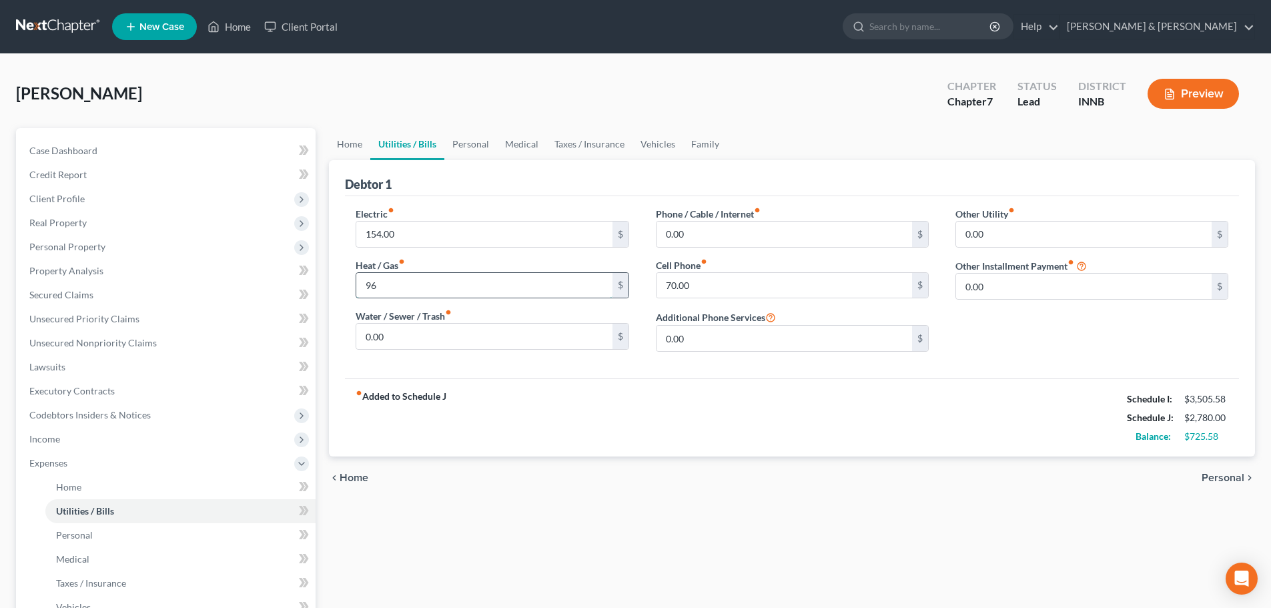
type input "96"
type input "35"
type input "156"
click at [1214, 476] on span "Personal" at bounding box center [1223, 477] width 43 height 11
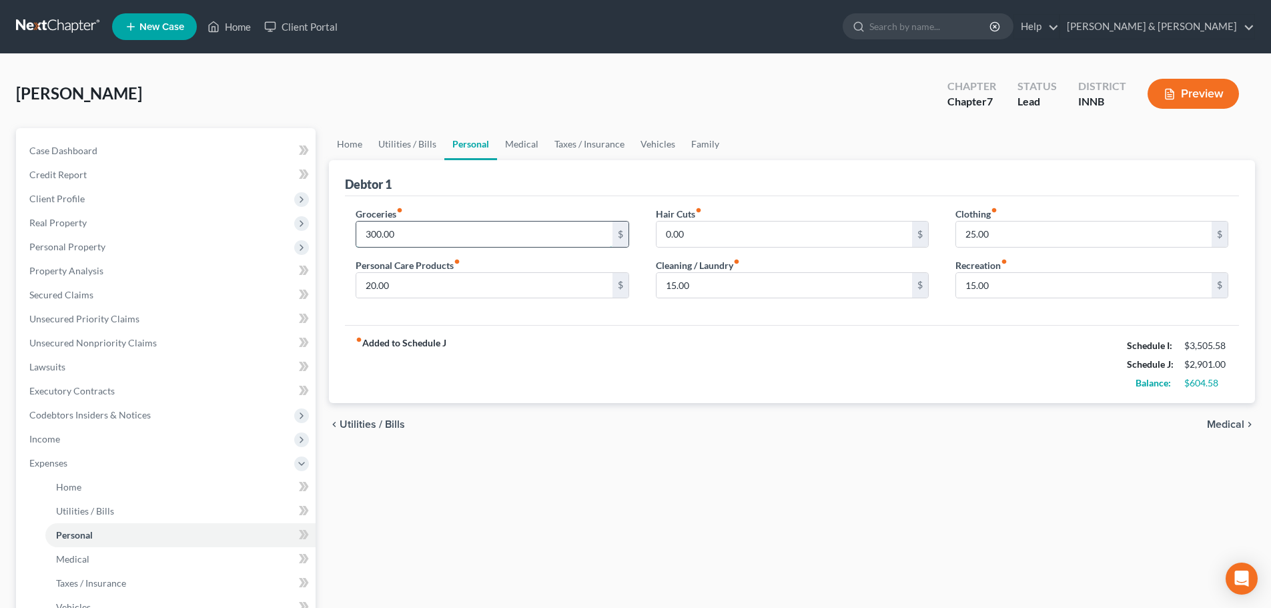
click at [428, 234] on input "300.00" at bounding box center [484, 234] width 256 height 25
type input "500"
type input "50"
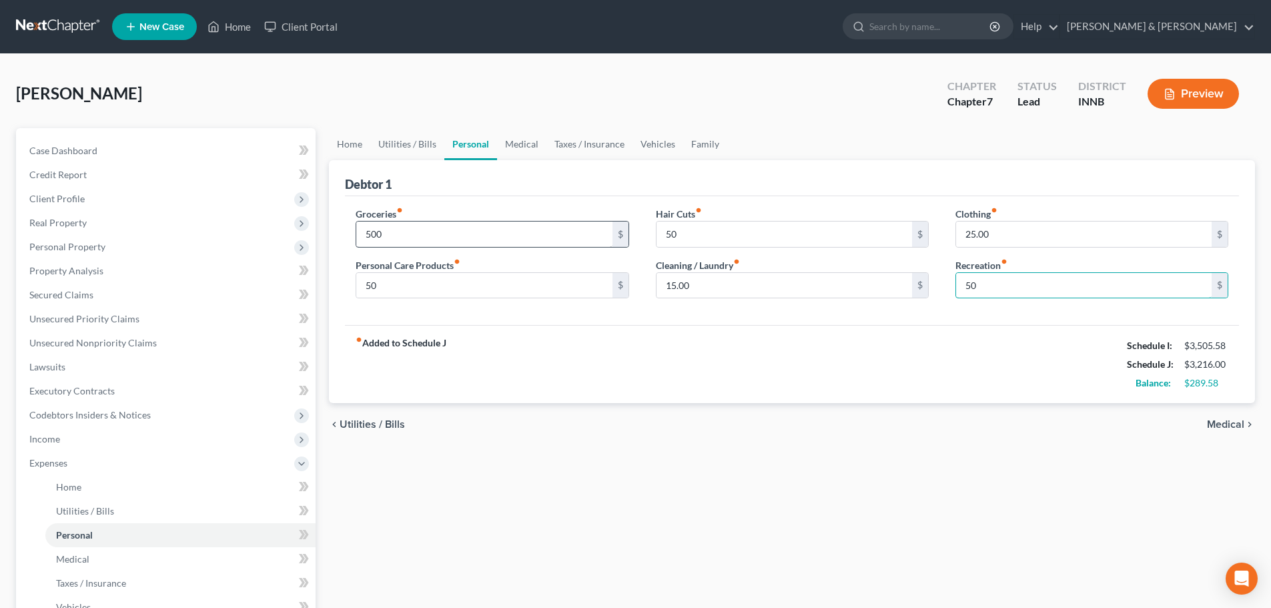
type input "50"
click at [1224, 422] on span "Medical" at bounding box center [1225, 424] width 37 height 11
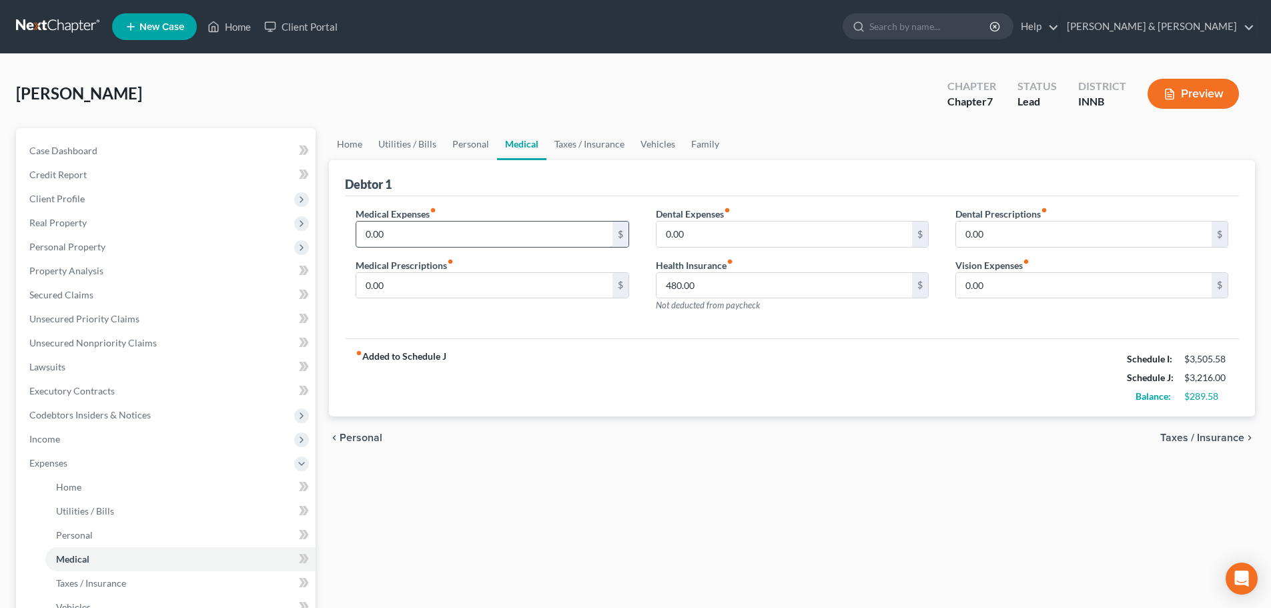
click at [410, 236] on input "0.00" at bounding box center [484, 234] width 256 height 25
type input "35"
click at [1192, 441] on span "Taxes / Insurance" at bounding box center [1202, 437] width 84 height 11
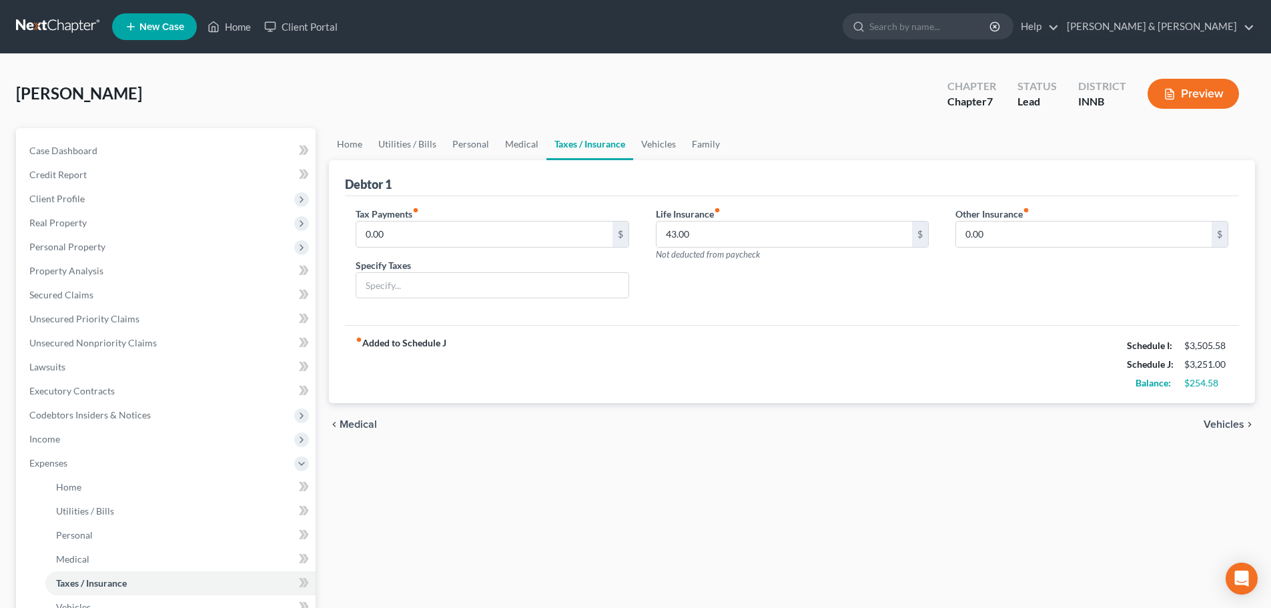
click at [1222, 423] on span "Vehicles" at bounding box center [1224, 424] width 41 height 11
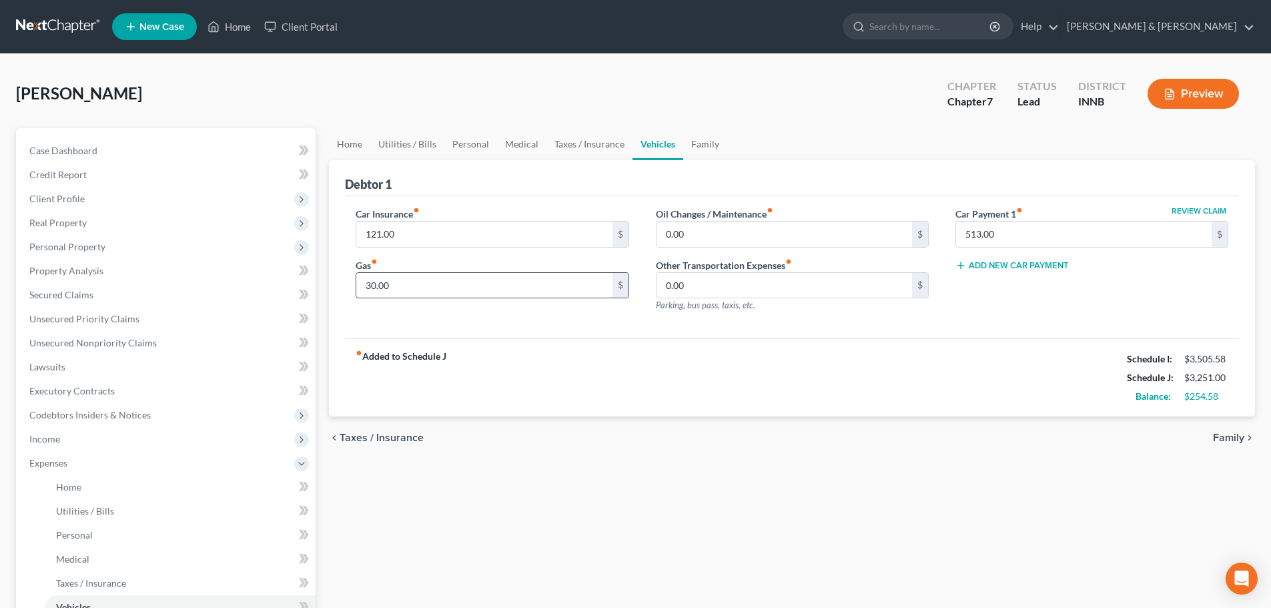
click at [399, 288] on input "30.00" at bounding box center [484, 285] width 256 height 25
type input "150"
type input "25"
click at [1224, 433] on span "Family" at bounding box center [1228, 437] width 31 height 11
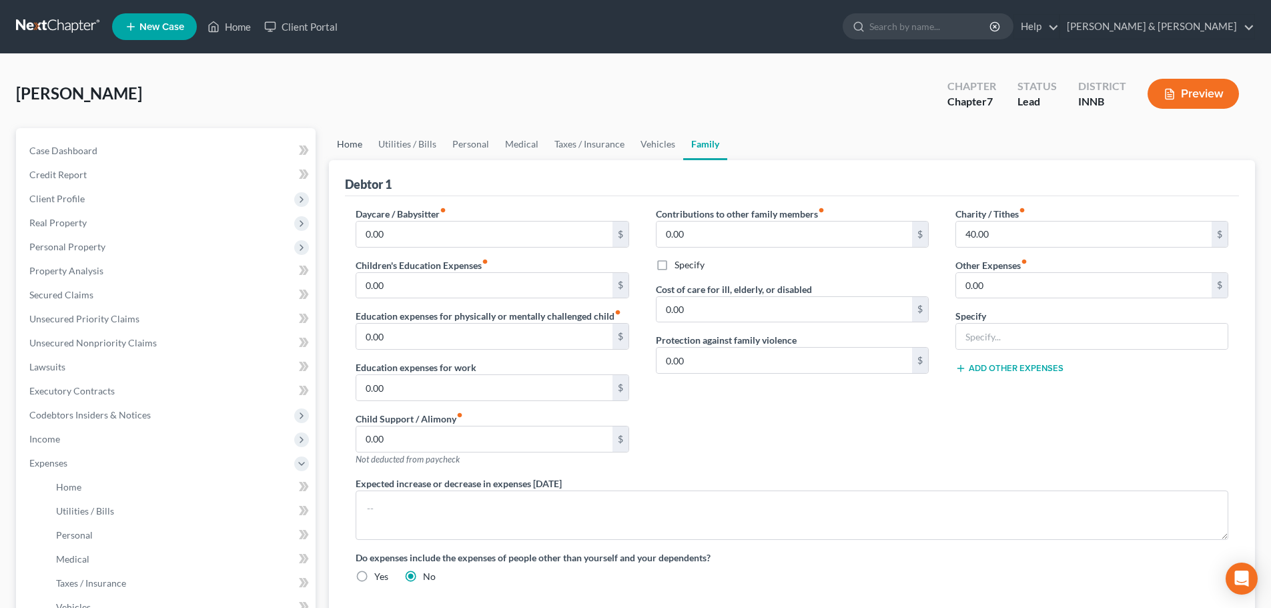
click at [358, 143] on link "Home" at bounding box center [349, 144] width 41 height 32
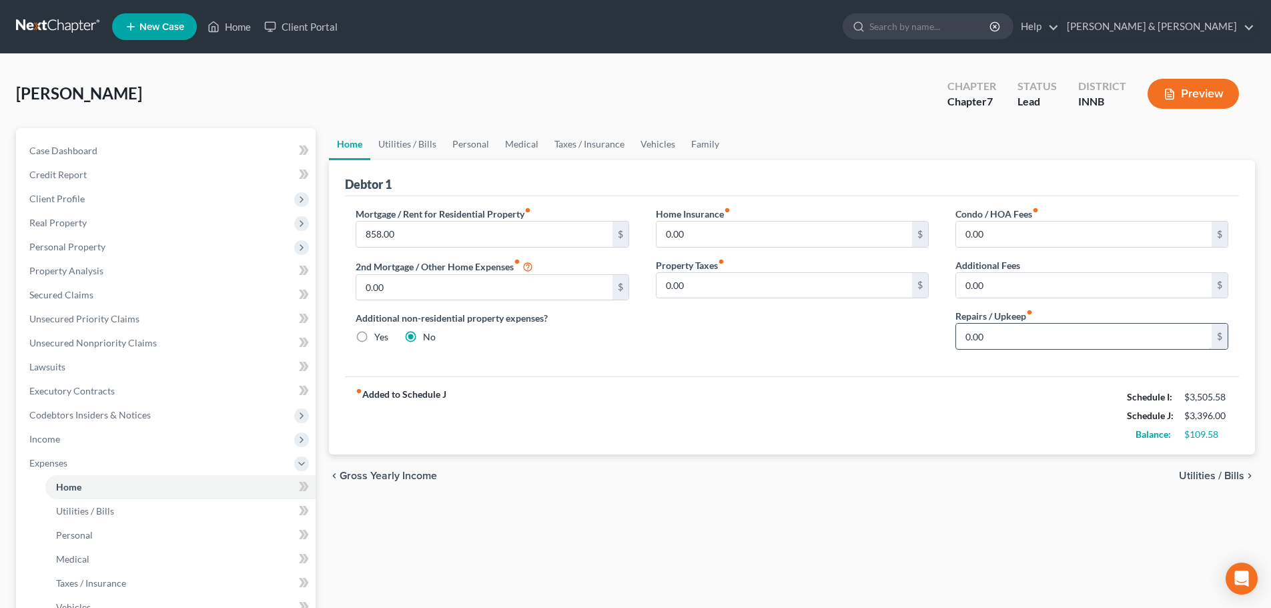
click at [994, 338] on input "0.00" at bounding box center [1084, 336] width 256 height 25
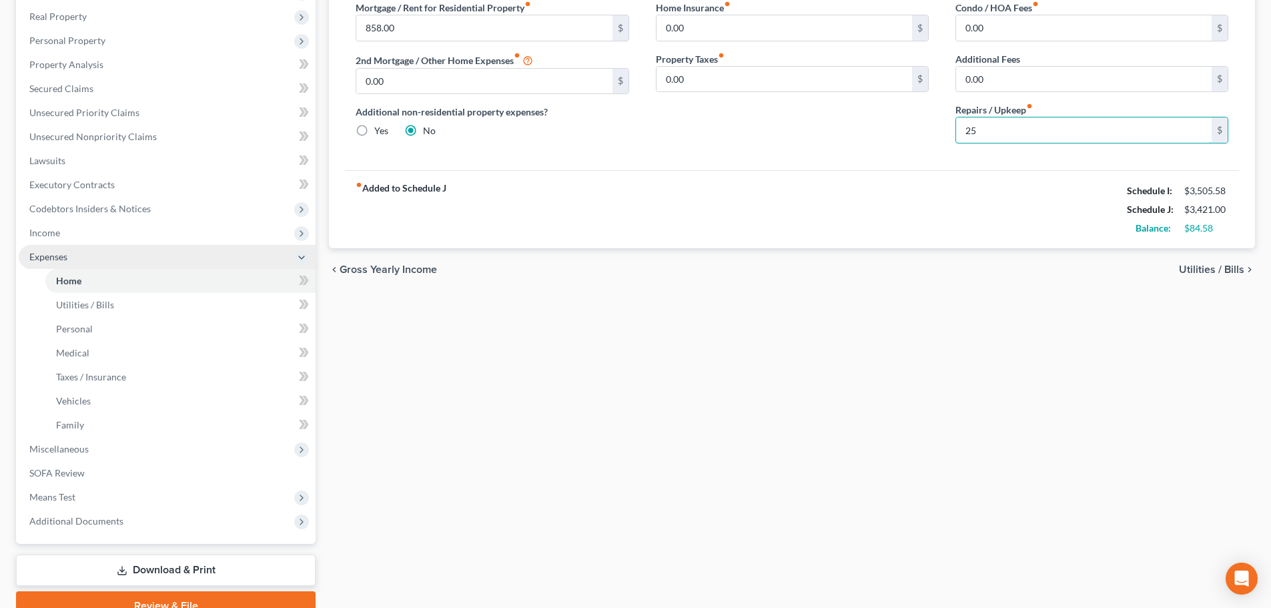
scroll to position [267, 0]
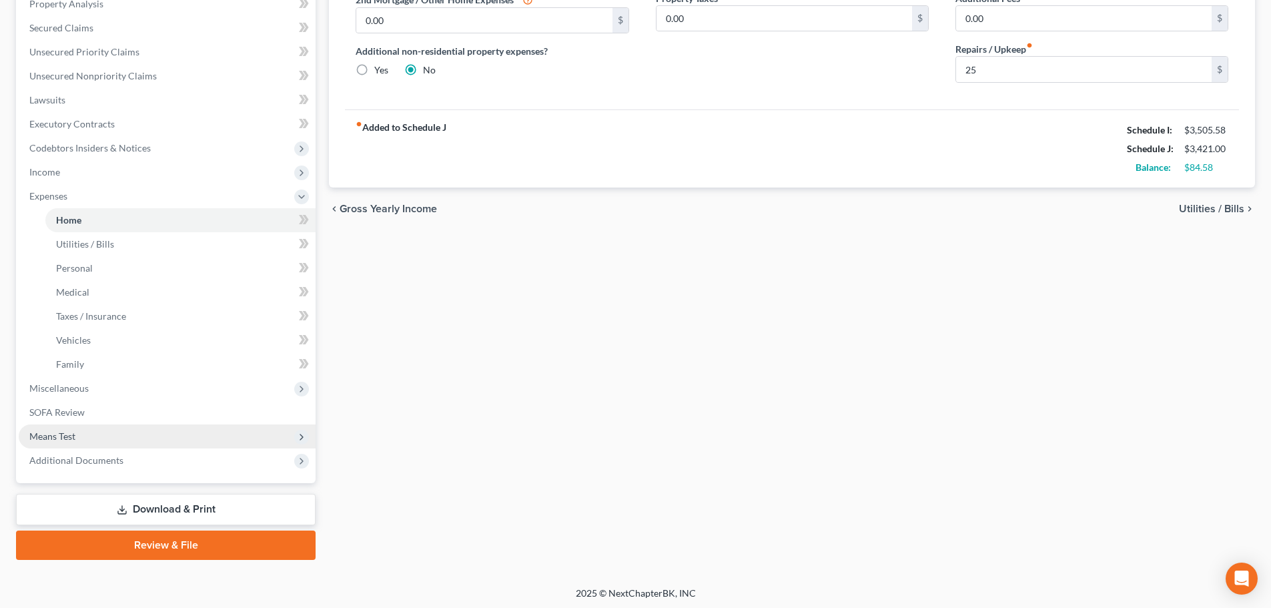
click at [49, 436] on span "Means Test" at bounding box center [52, 435] width 46 height 11
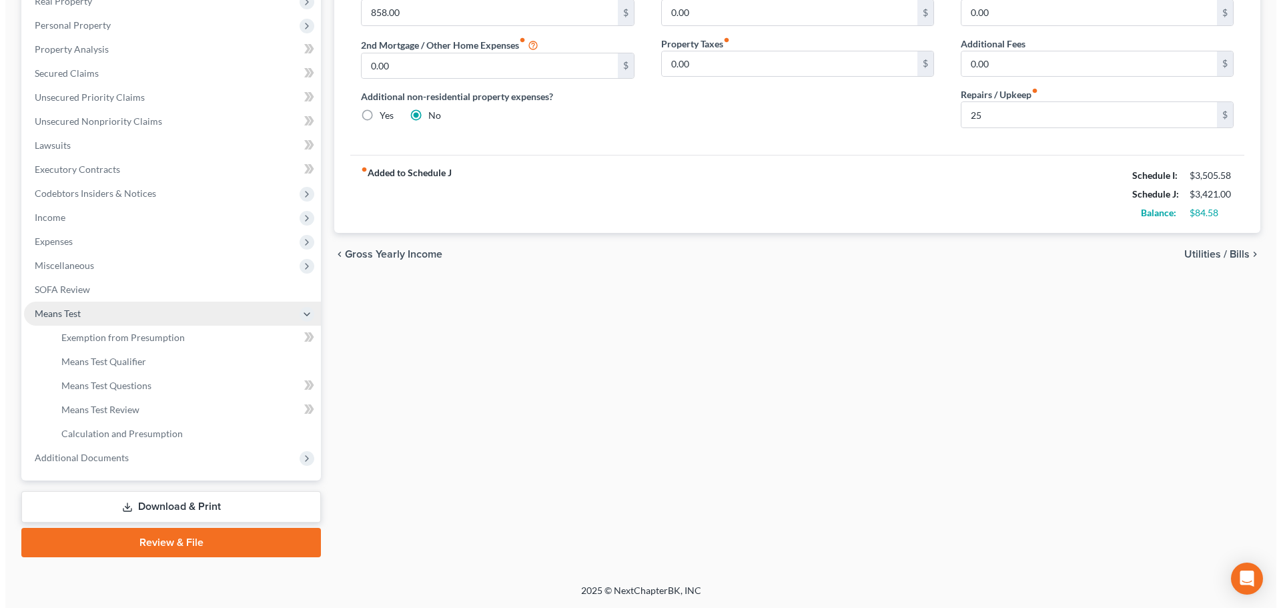
scroll to position [222, 0]
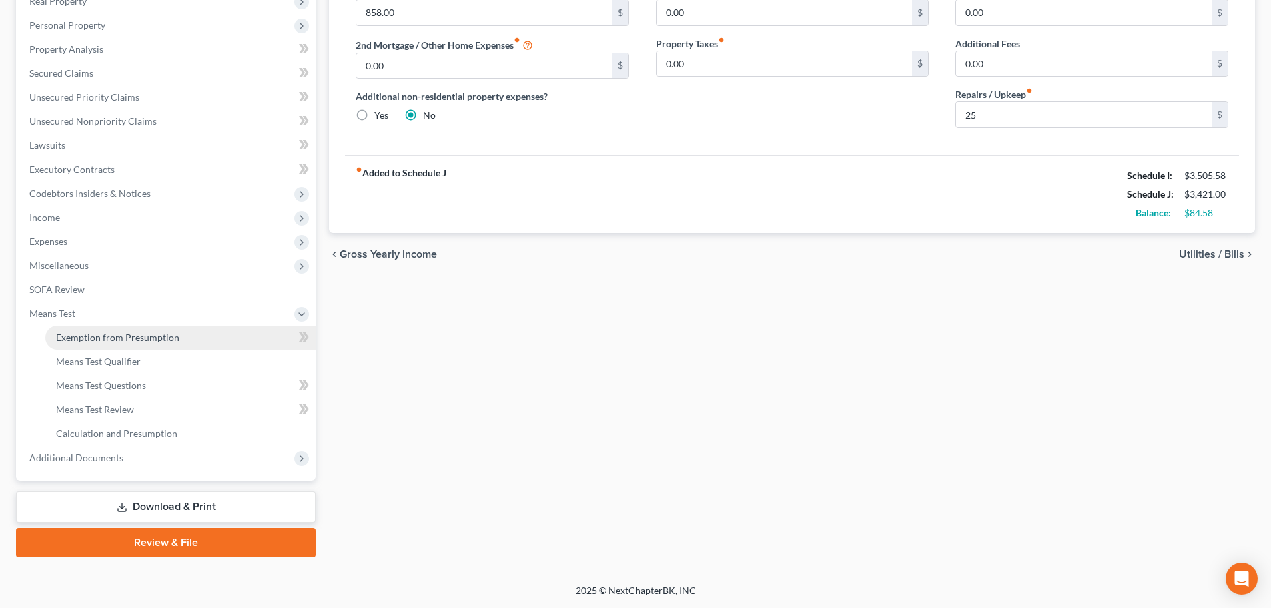
click at [85, 340] on span "Exemption from Presumption" at bounding box center [117, 337] width 123 height 11
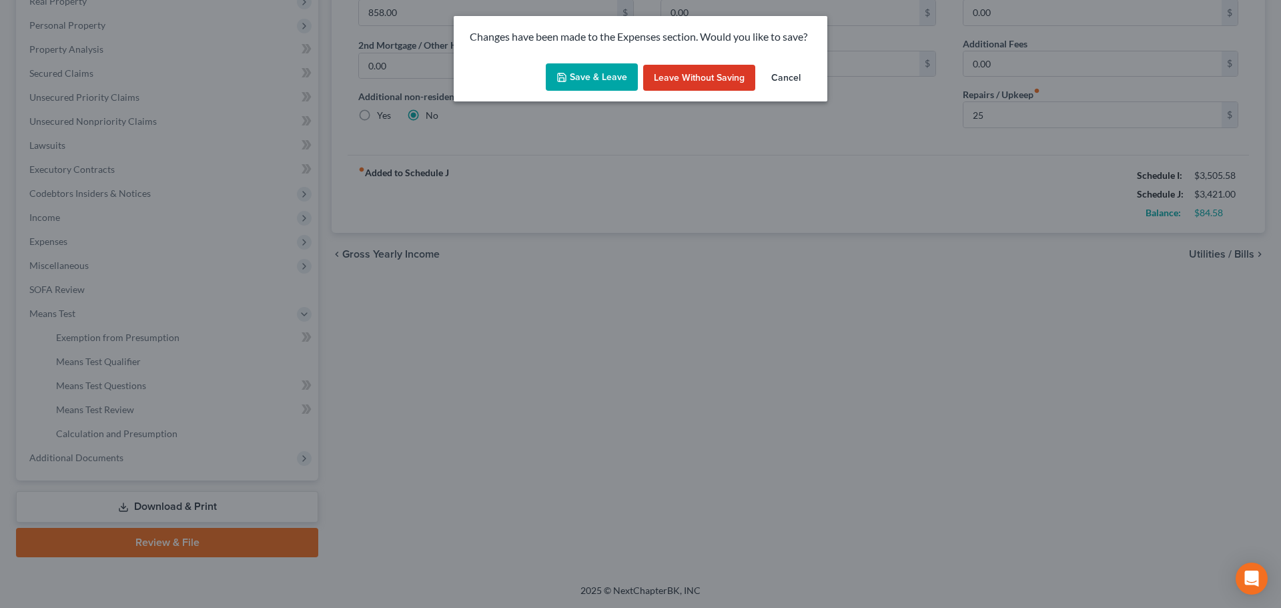
click at [561, 73] on icon "button" at bounding box center [562, 77] width 8 height 8
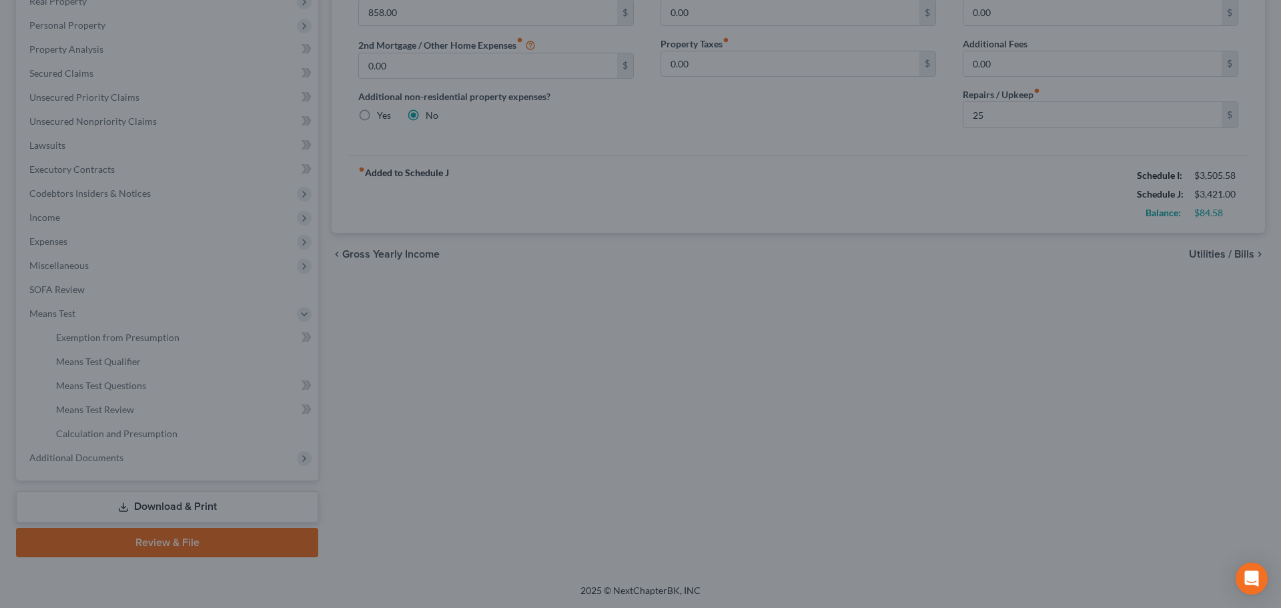
type input "25.00"
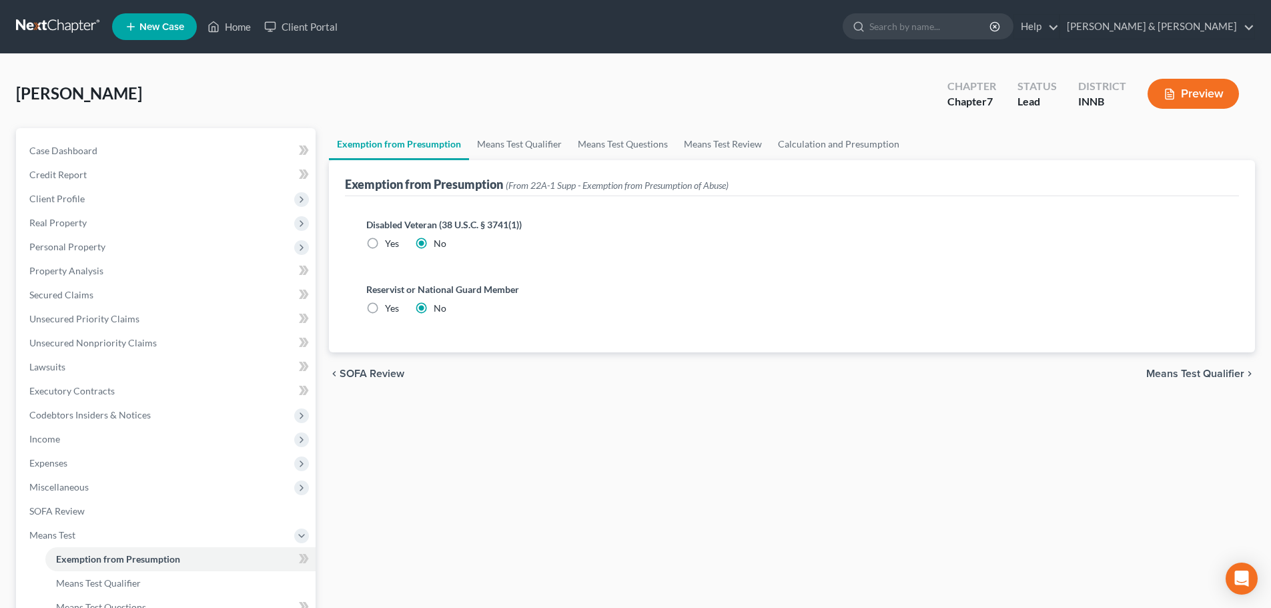
click at [1175, 370] on span "Means Test Qualifier" at bounding box center [1195, 373] width 98 height 11
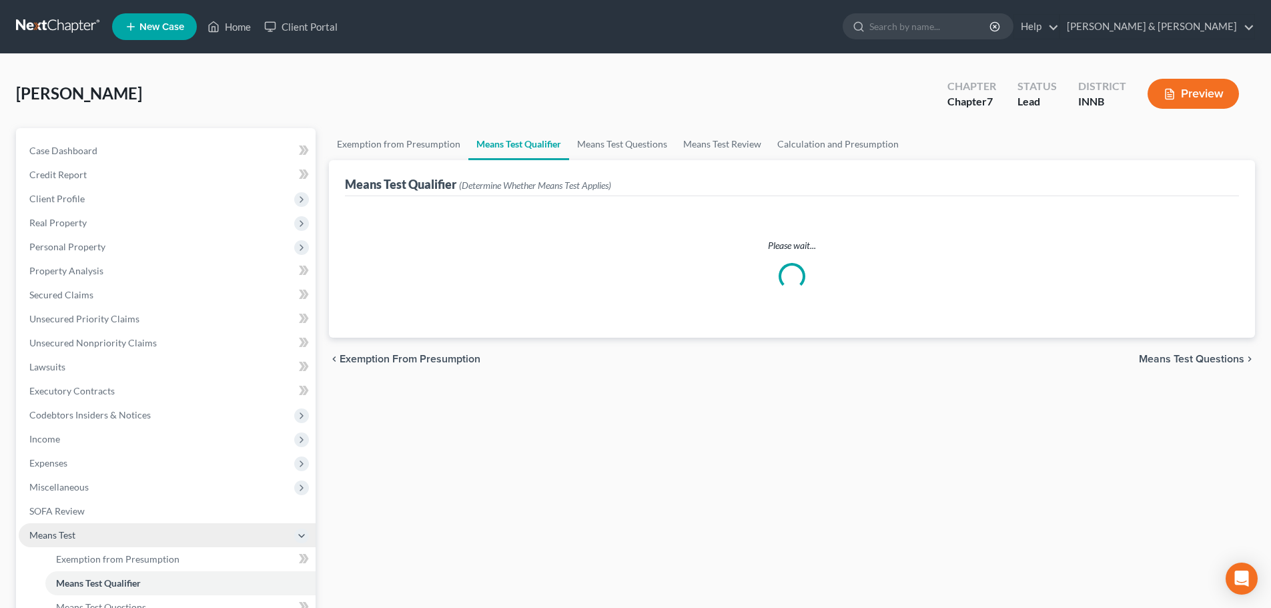
click at [60, 538] on span "Means Test" at bounding box center [52, 534] width 46 height 11
click at [55, 531] on span "Means Test" at bounding box center [52, 534] width 46 height 11
click at [77, 552] on link "Exemption from Presumption" at bounding box center [180, 559] width 270 height 24
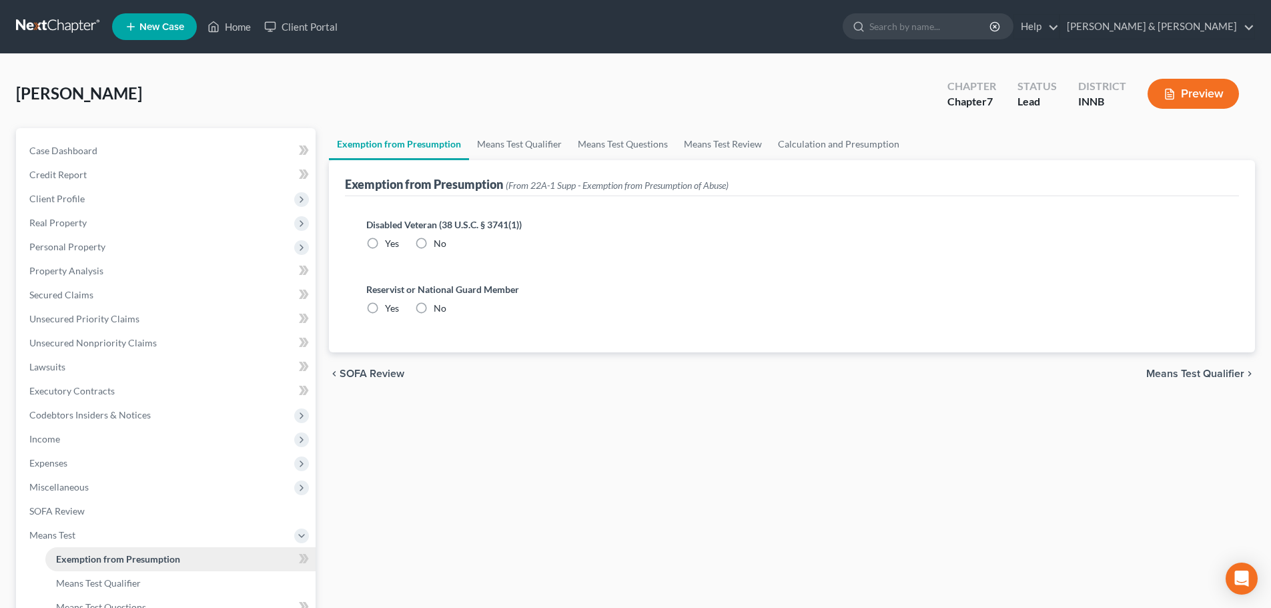
radio input "true"
click at [1212, 368] on span "Means Test Qualifier" at bounding box center [1195, 373] width 98 height 11
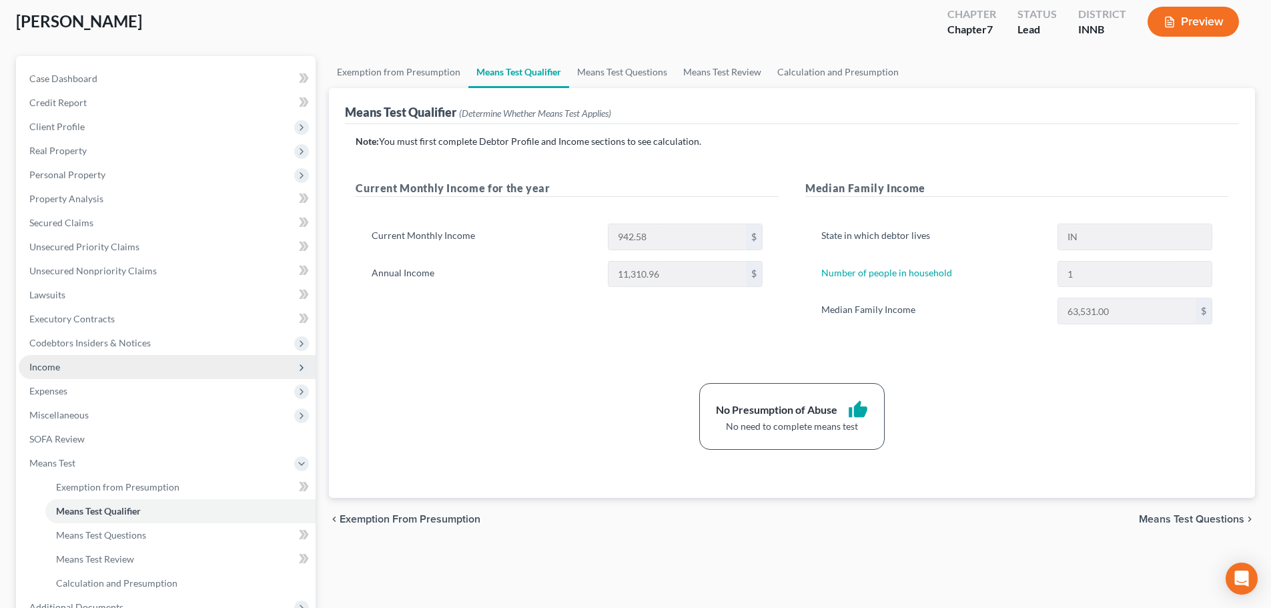
scroll to position [133, 0]
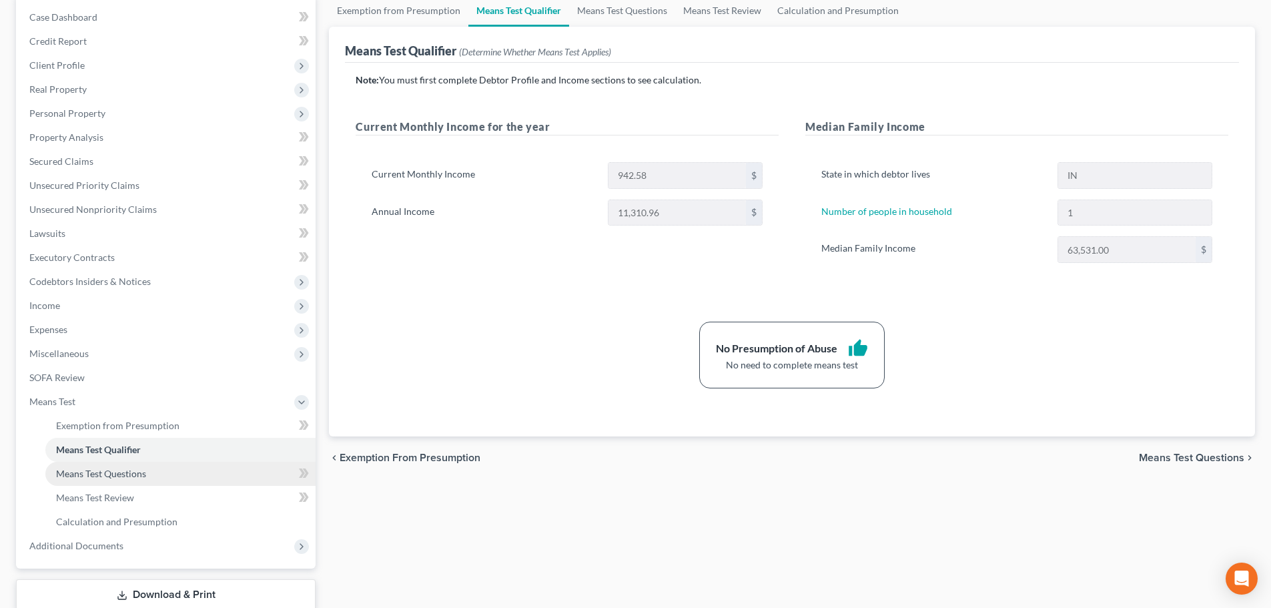
click at [107, 468] on span "Means Test Questions" at bounding box center [101, 473] width 90 height 11
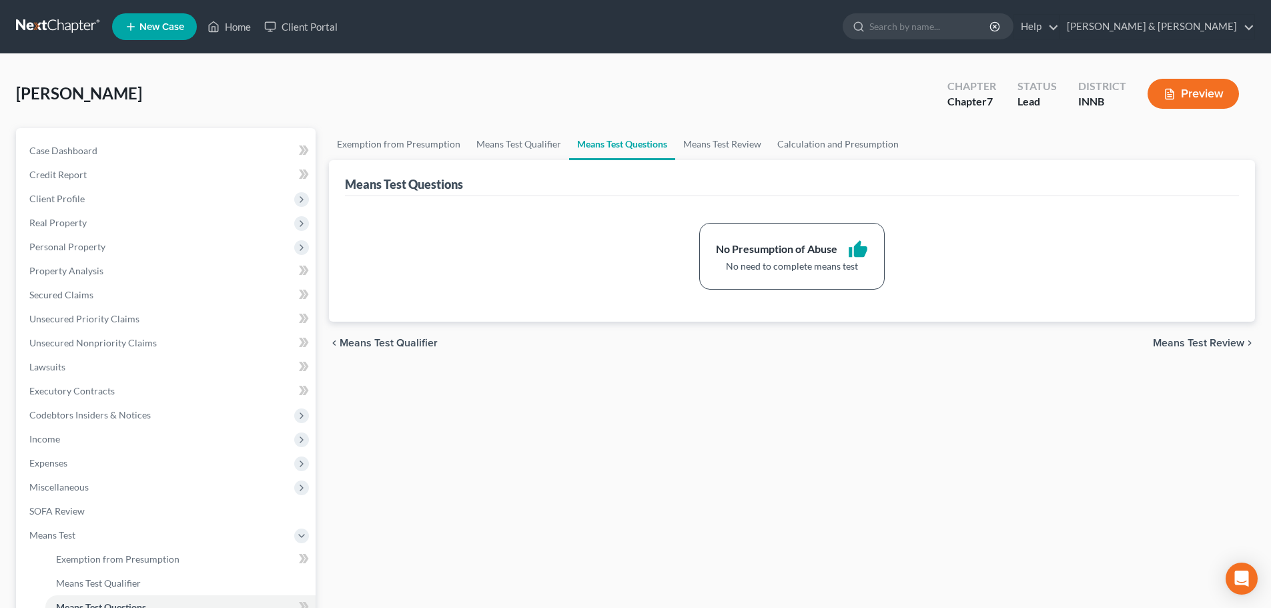
click at [394, 345] on span "Means Test Qualifier" at bounding box center [389, 343] width 98 height 11
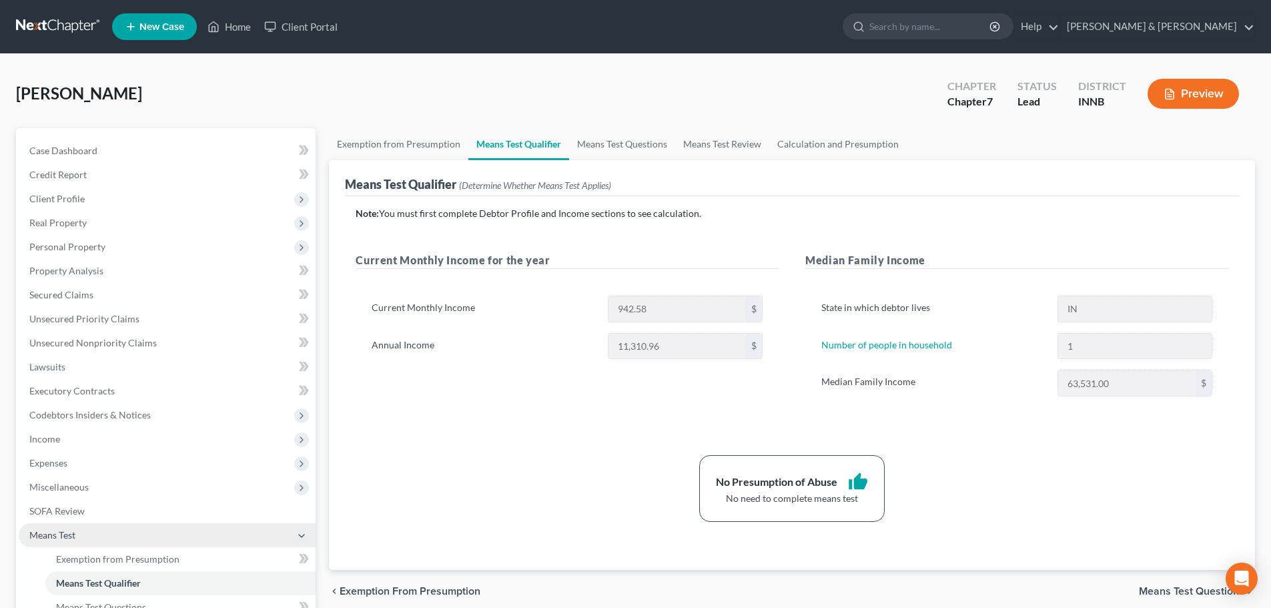
click at [70, 539] on span "Means Test" at bounding box center [52, 534] width 46 height 11
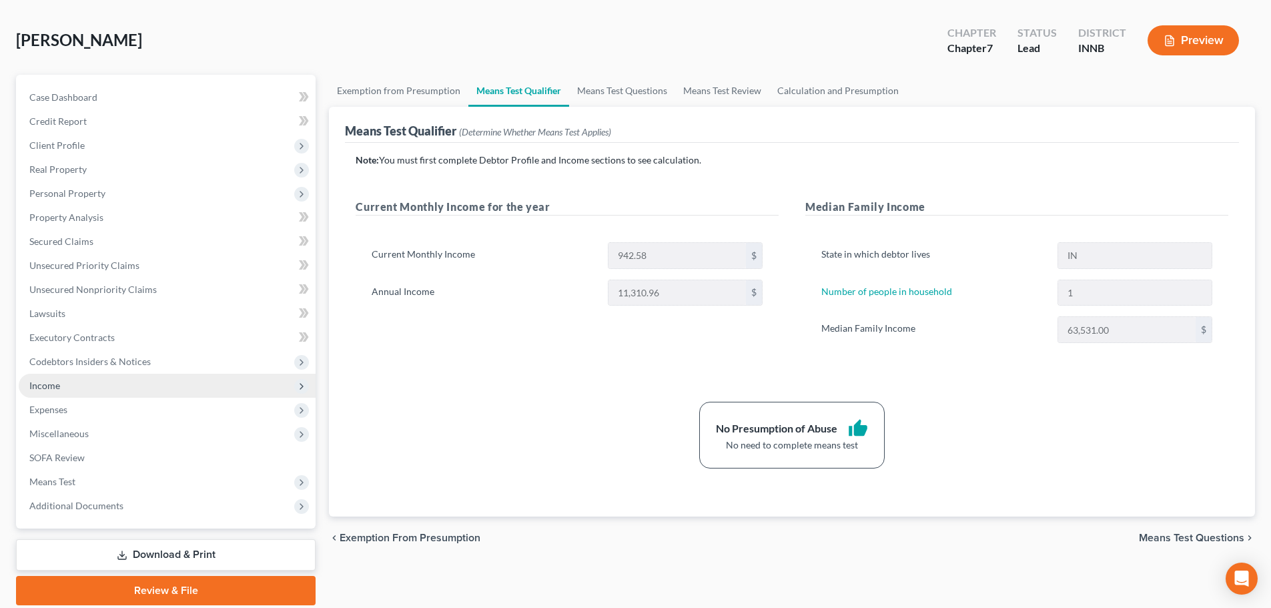
scroll to position [101, 0]
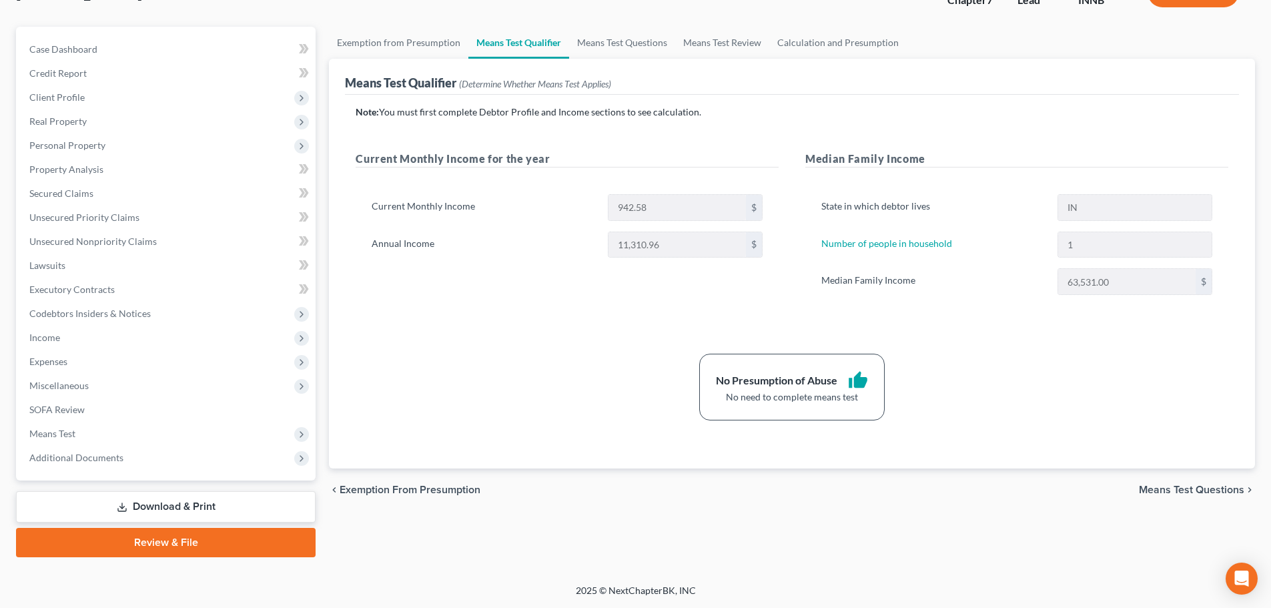
click at [200, 510] on link "Download & Print" at bounding box center [166, 506] width 300 height 31
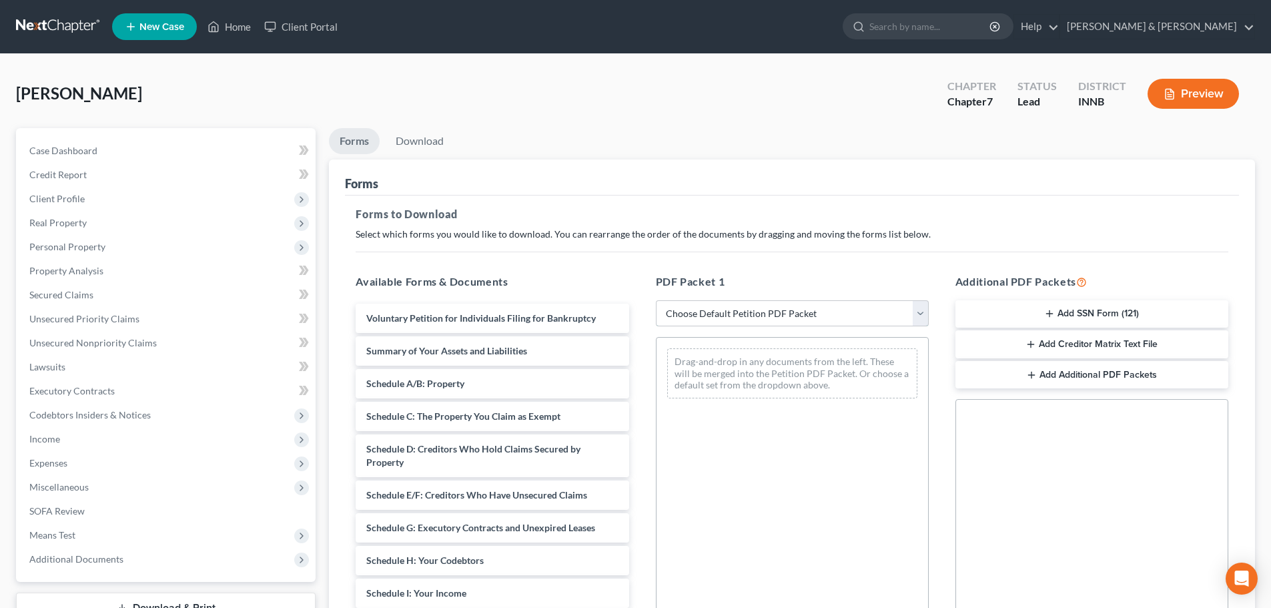
click at [790, 320] on select "Choose Default Petition PDF Packet Complete Bankruptcy Petition (all forms and …" at bounding box center [792, 313] width 273 height 27
select select "4"
click at [656, 300] on select "Choose Default Petition PDF Packet Complete Bankruptcy Petition (all forms and …" at bounding box center [792, 313] width 273 height 27
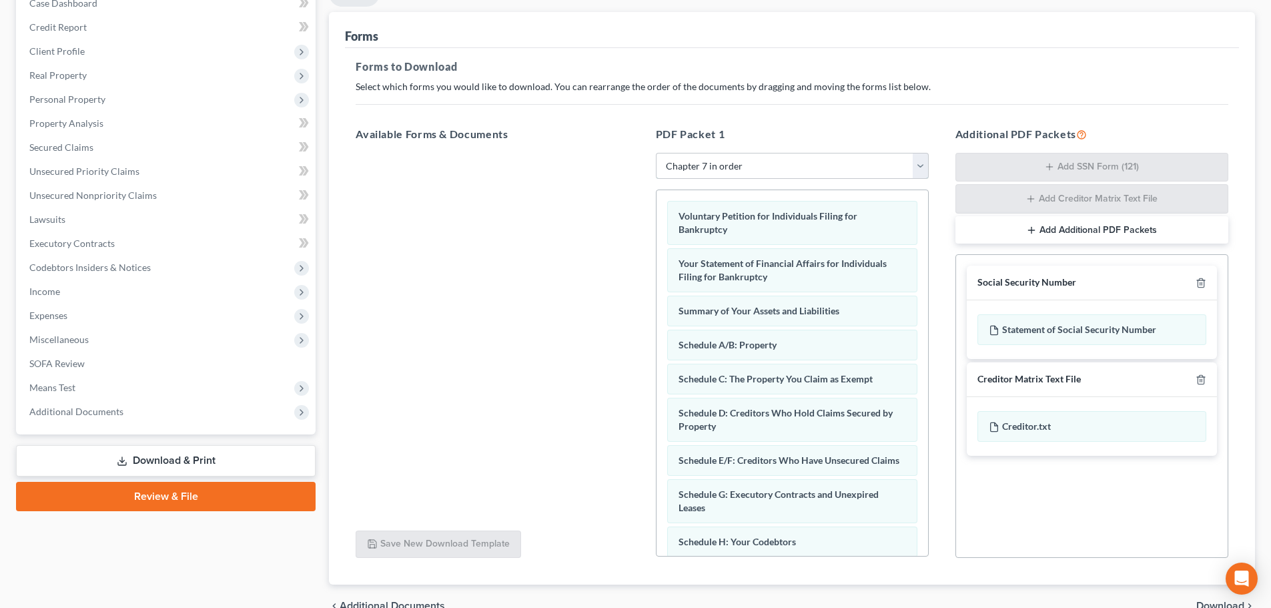
scroll to position [218, 0]
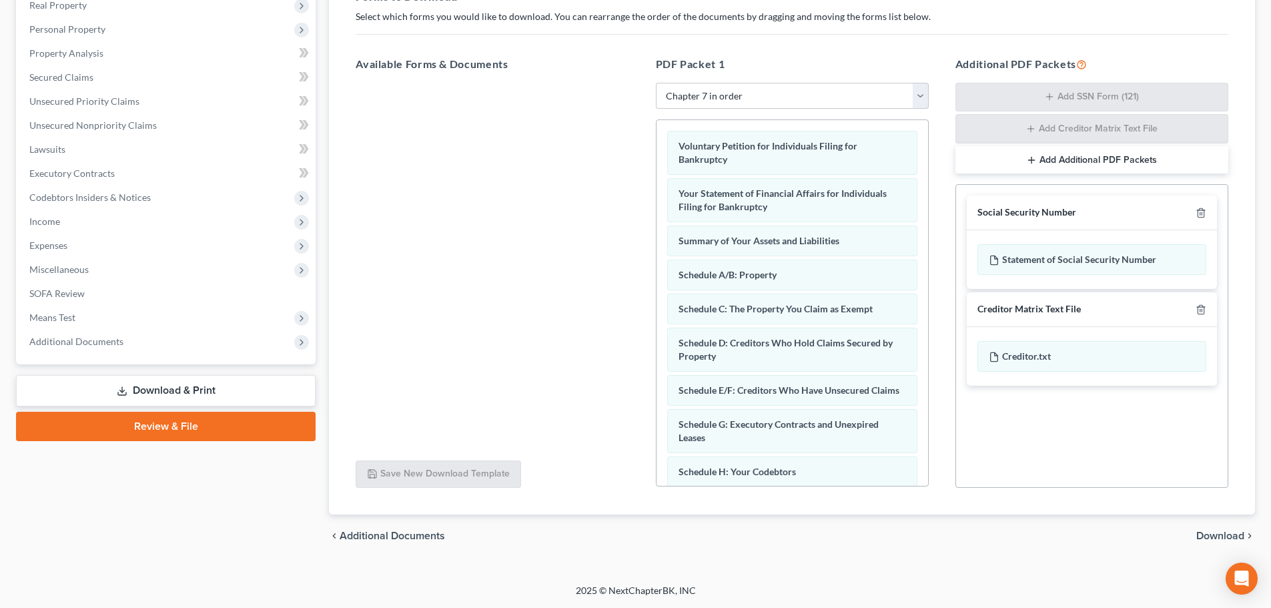
click at [1207, 536] on span "Download" at bounding box center [1220, 535] width 48 height 11
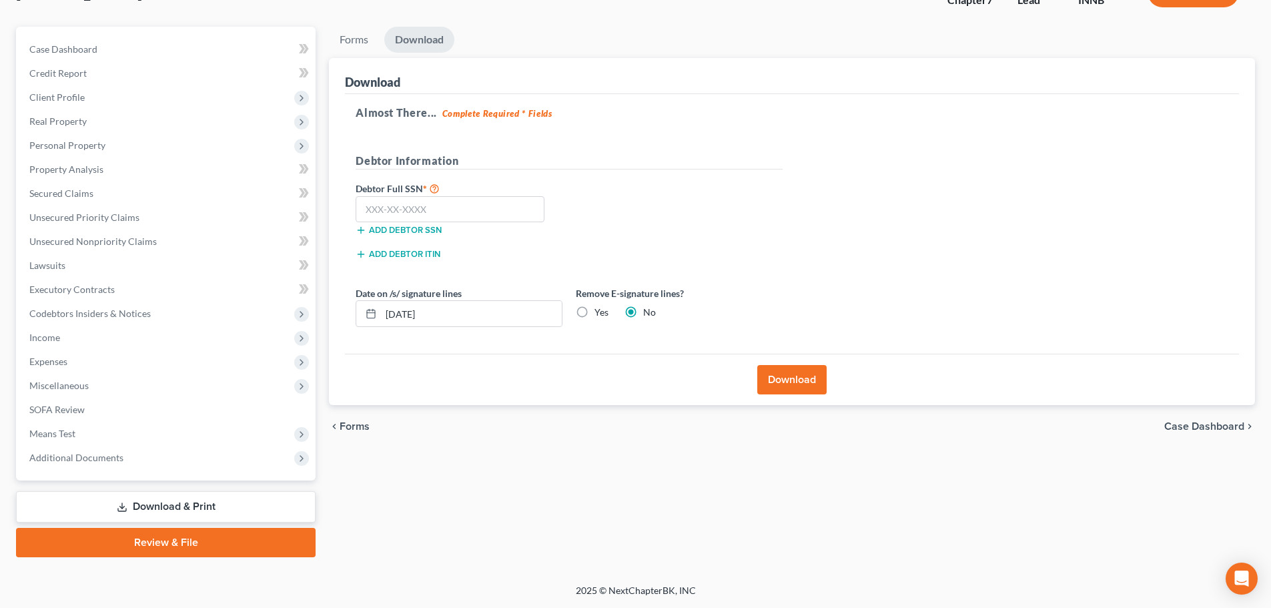
scroll to position [101, 0]
click at [433, 216] on input "text" at bounding box center [450, 209] width 189 height 27
type input "328-50-6457"
drag, startPoint x: 441, startPoint y: 306, endPoint x: 354, endPoint y: 322, distance: 88.3
click at [354, 322] on div "Date on /s/ signature lines 08/13/2025" at bounding box center [459, 306] width 220 height 41
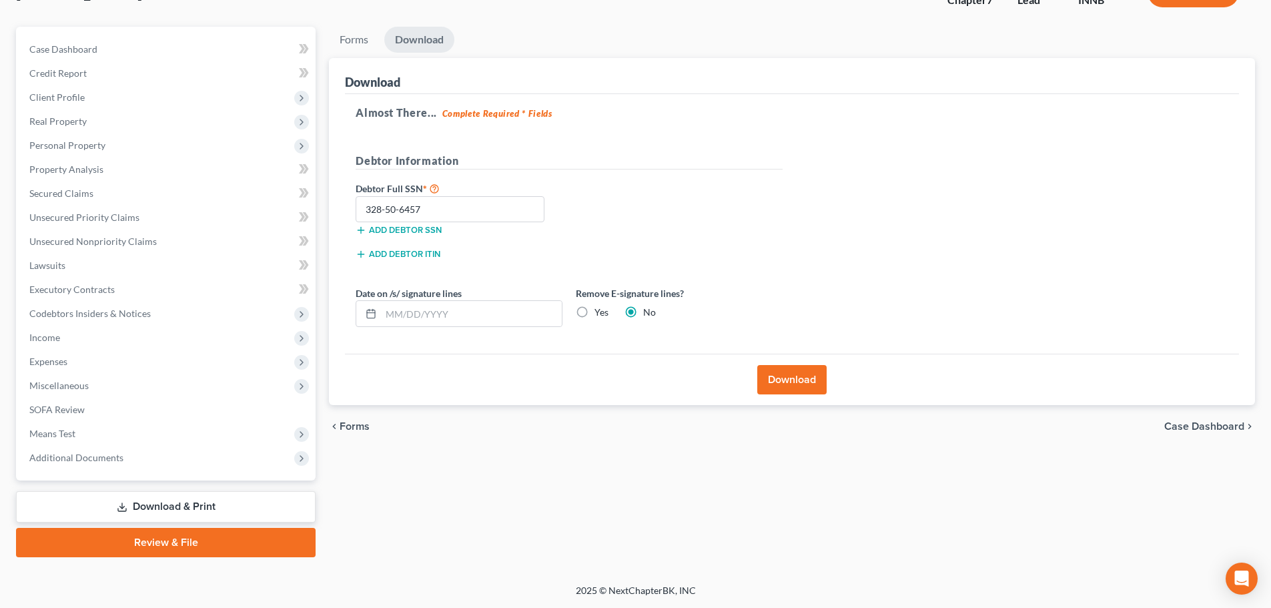
click at [595, 317] on label "Yes" at bounding box center [602, 312] width 14 height 13
click at [600, 314] on input "Yes" at bounding box center [604, 310] width 9 height 9
radio input "true"
radio input "false"
click at [772, 366] on button "Download" at bounding box center [791, 379] width 69 height 29
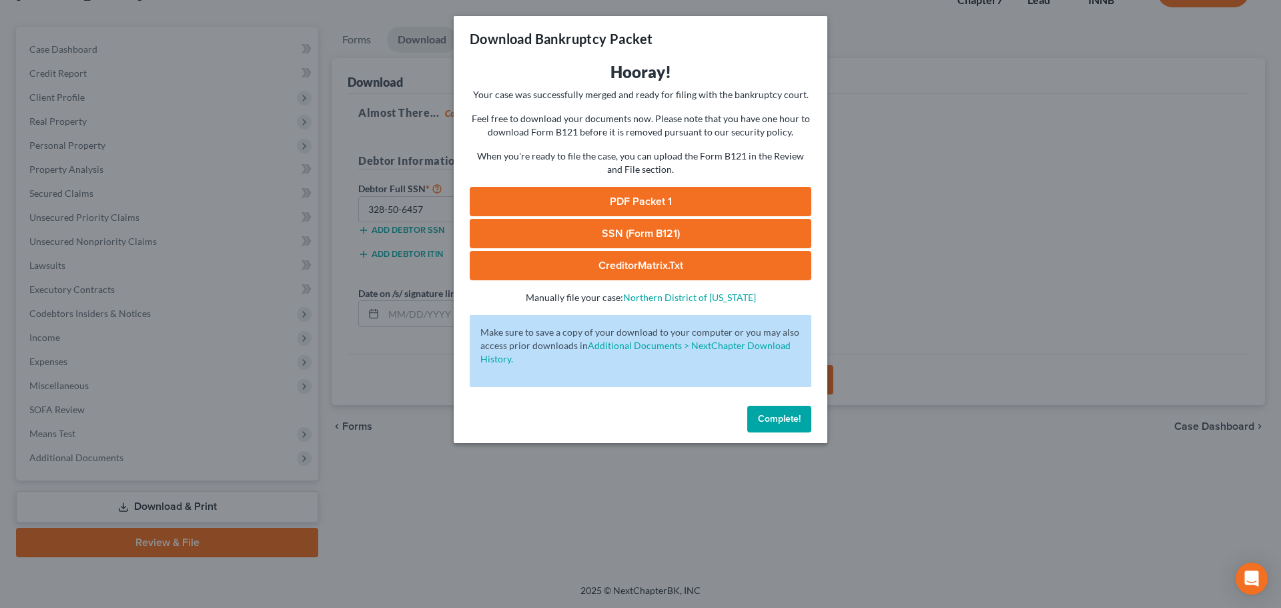
click at [637, 263] on link "CreditorMatrix.txt" at bounding box center [641, 265] width 342 height 29
click at [628, 227] on link "SSN (Form B121)" at bounding box center [641, 233] width 342 height 29
click at [615, 201] on link "PDF Packet 1" at bounding box center [641, 201] width 342 height 29
click at [777, 412] on button "Complete!" at bounding box center [779, 419] width 64 height 27
